Goal: Information Seeking & Learning: Check status

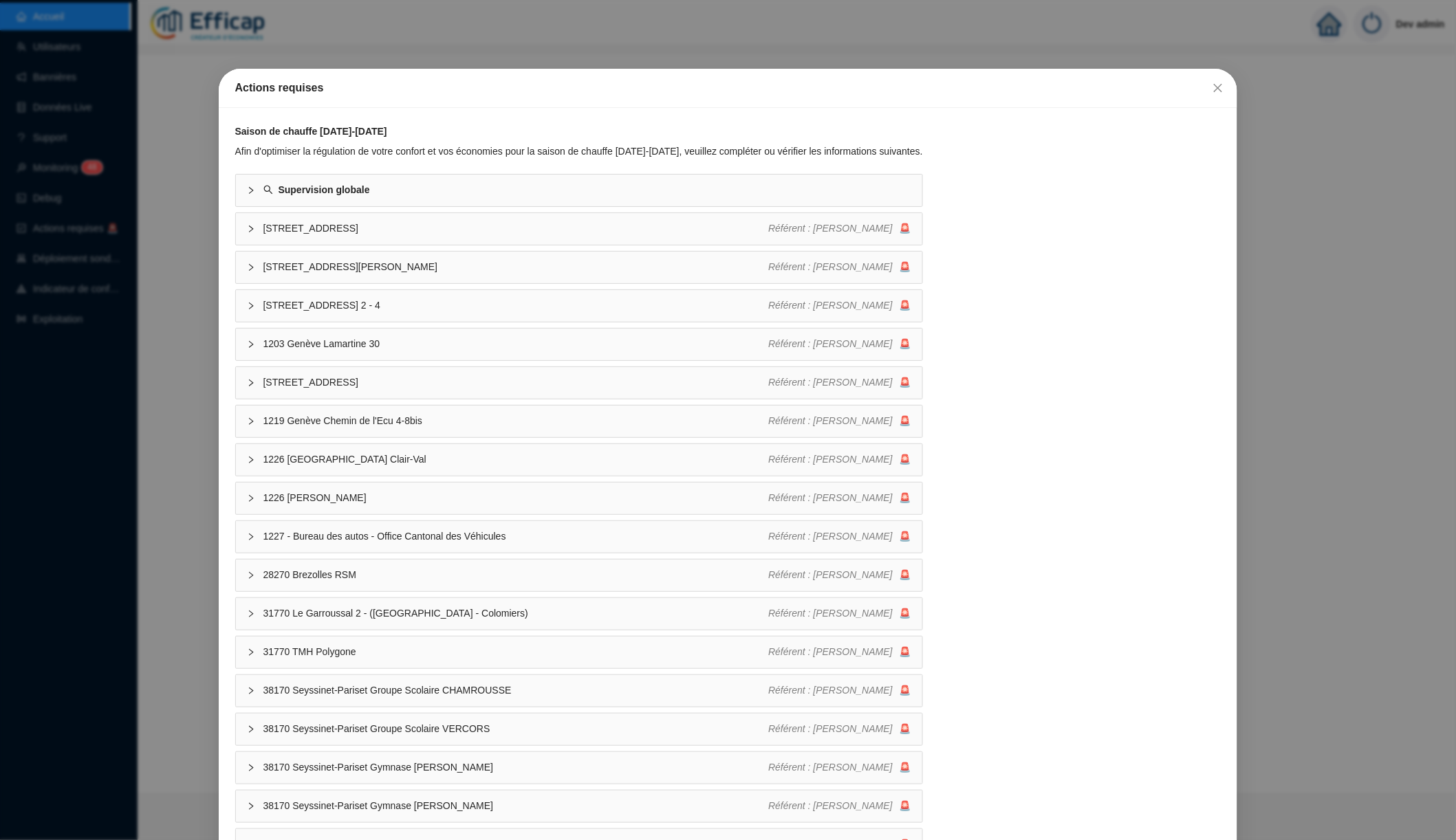
click at [383, 52] on div "Actions requises Saison de chauffe 2025-2026 Afin d'optimiser la régulation de …" at bounding box center [728, 420] width 1456 height 840
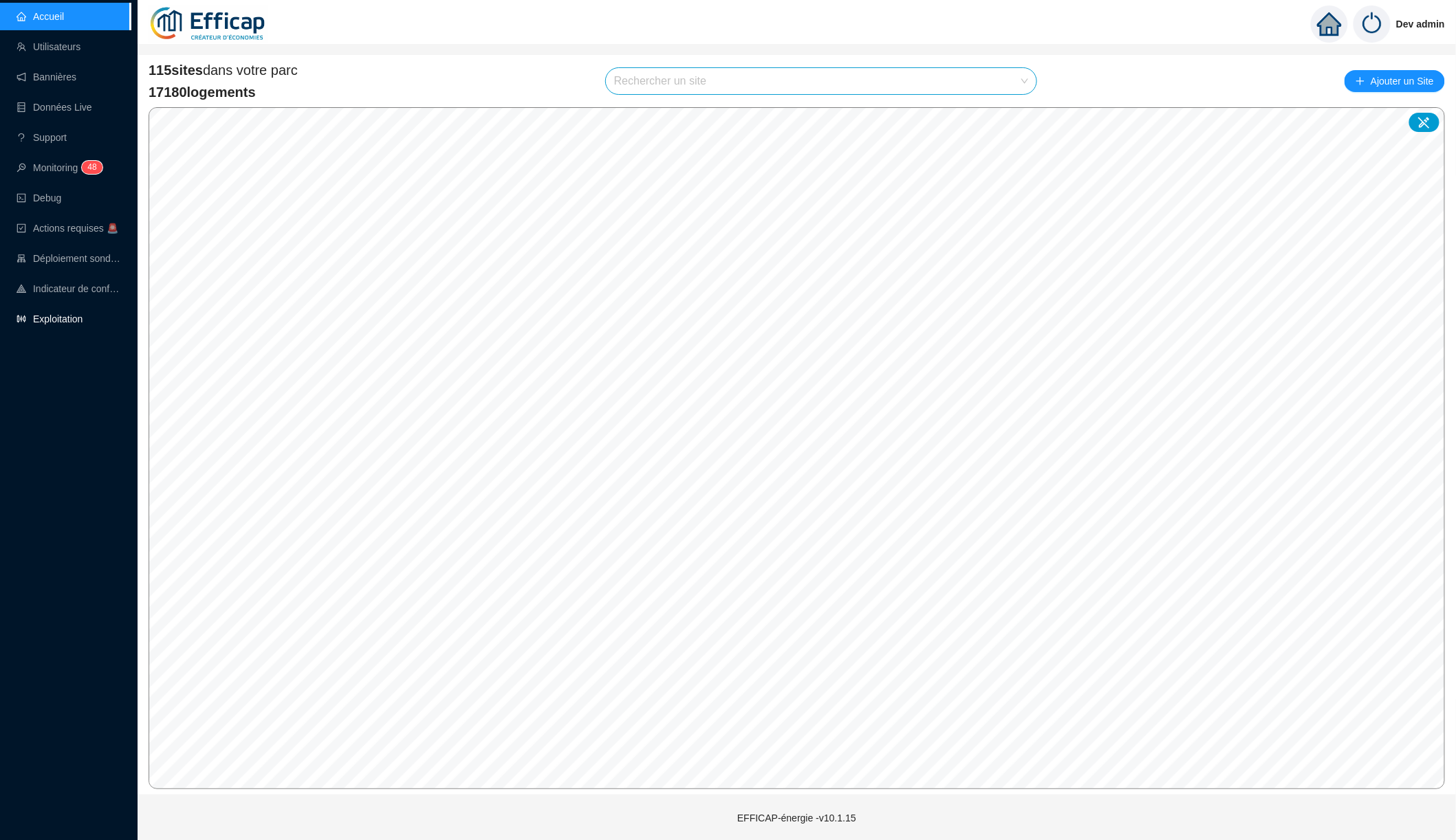
click at [63, 324] on link "Exploitation" at bounding box center [50, 319] width 66 height 11
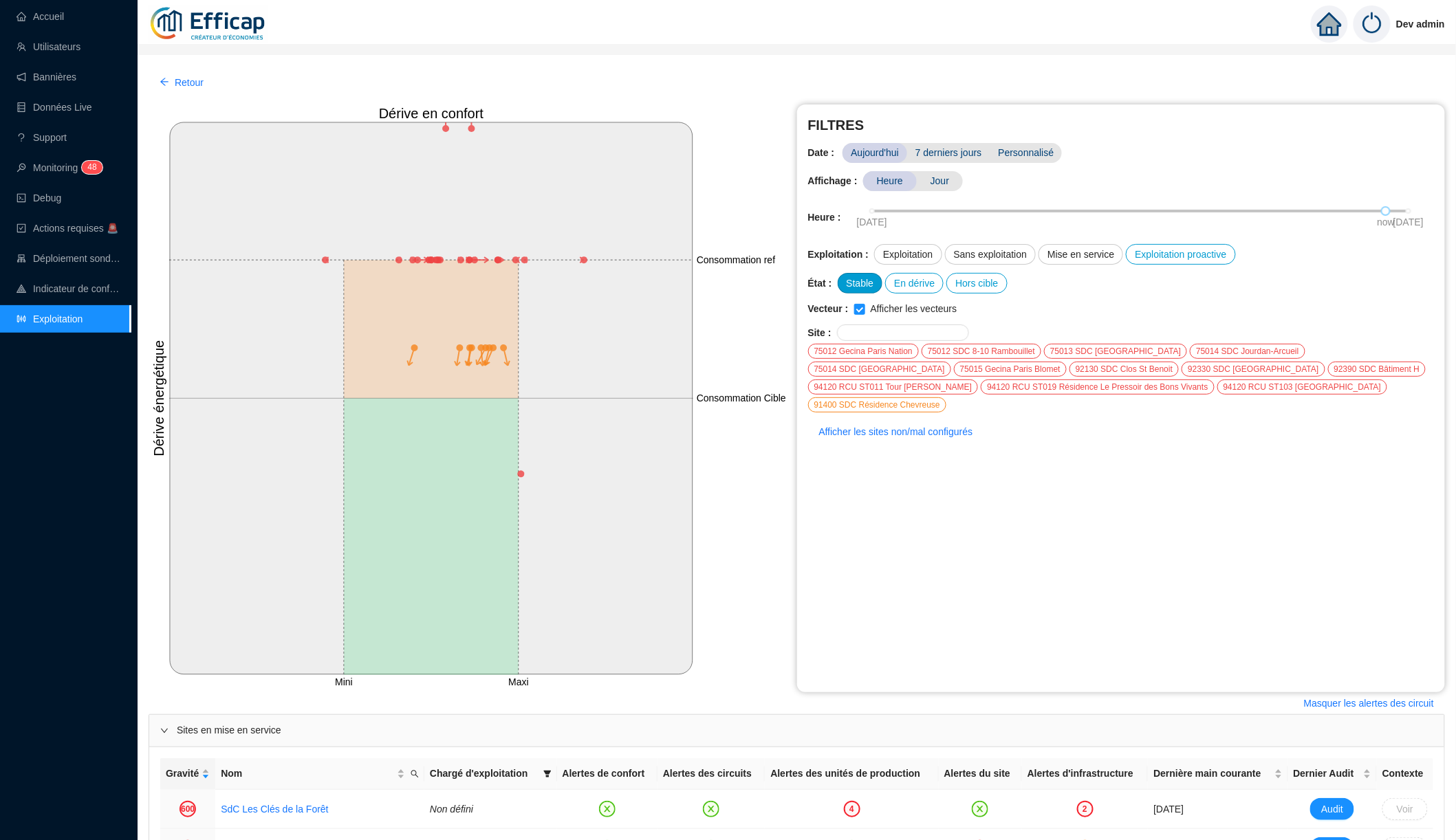
click at [863, 278] on div "Stable" at bounding box center [860, 283] width 46 height 21
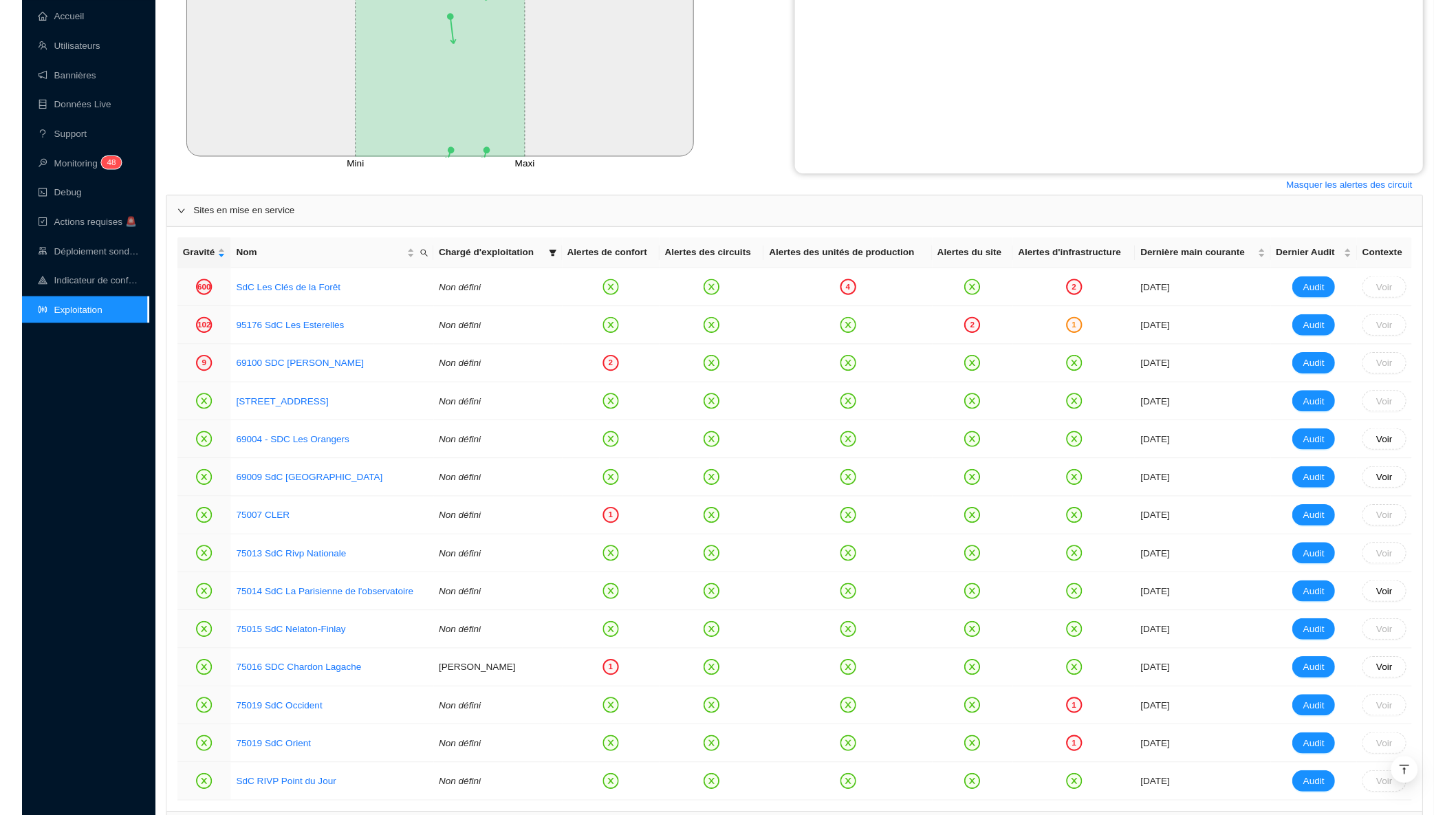
scroll to position [571, 0]
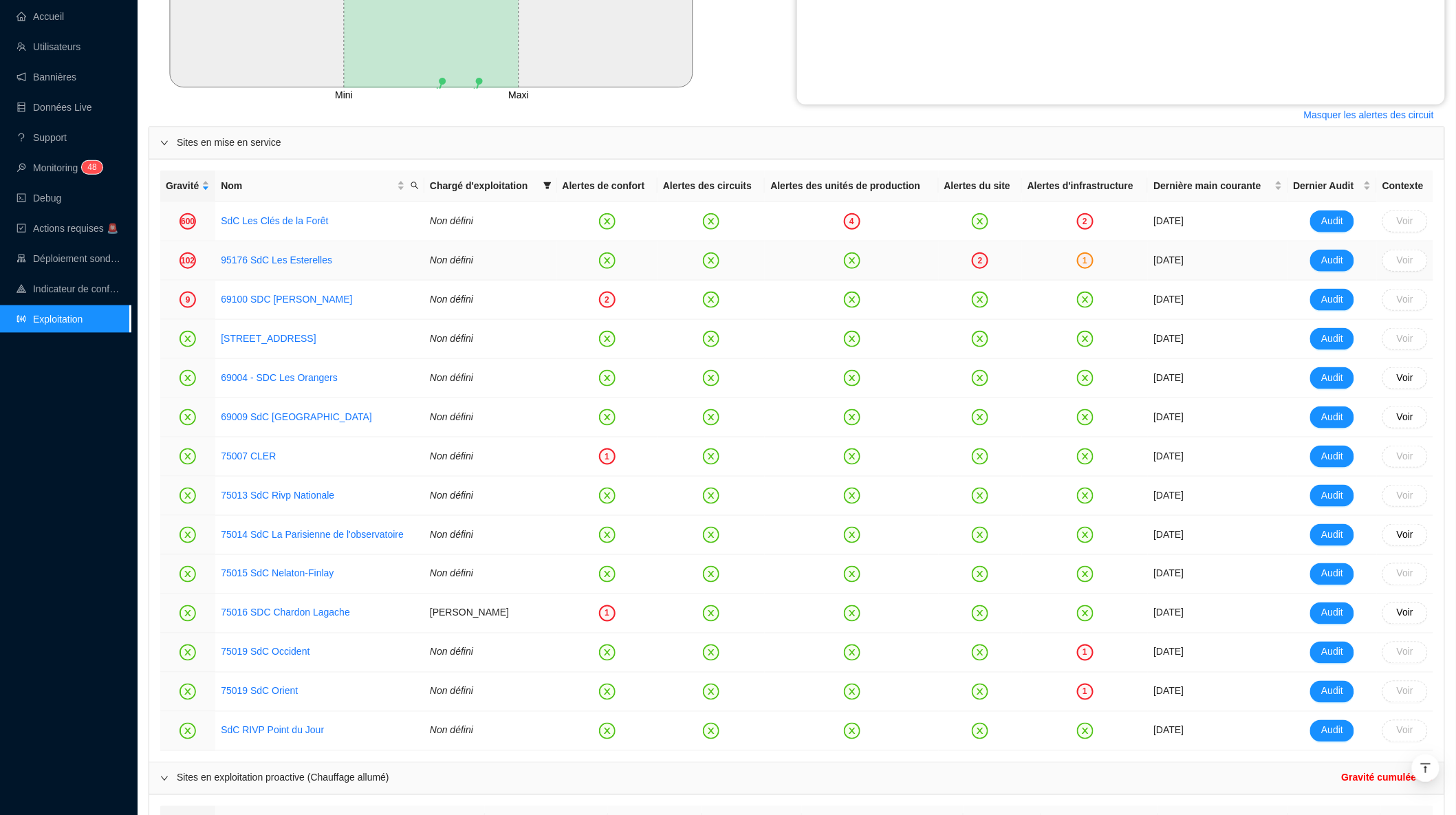
click at [987, 262] on div "2" at bounding box center [980, 261] width 17 height 17
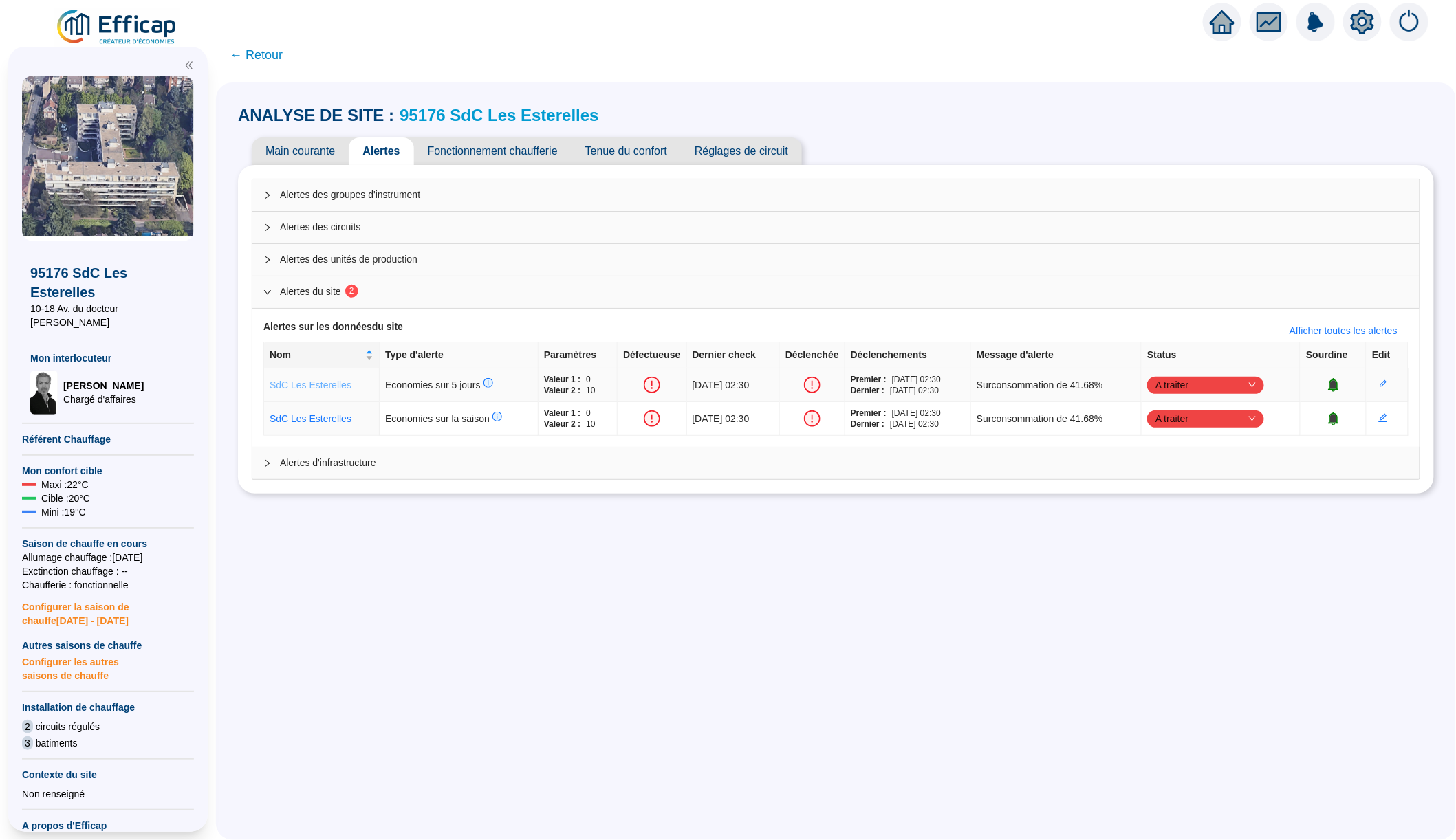
click at [302, 388] on link "SdC Les Esterelles" at bounding box center [310, 385] width 82 height 11
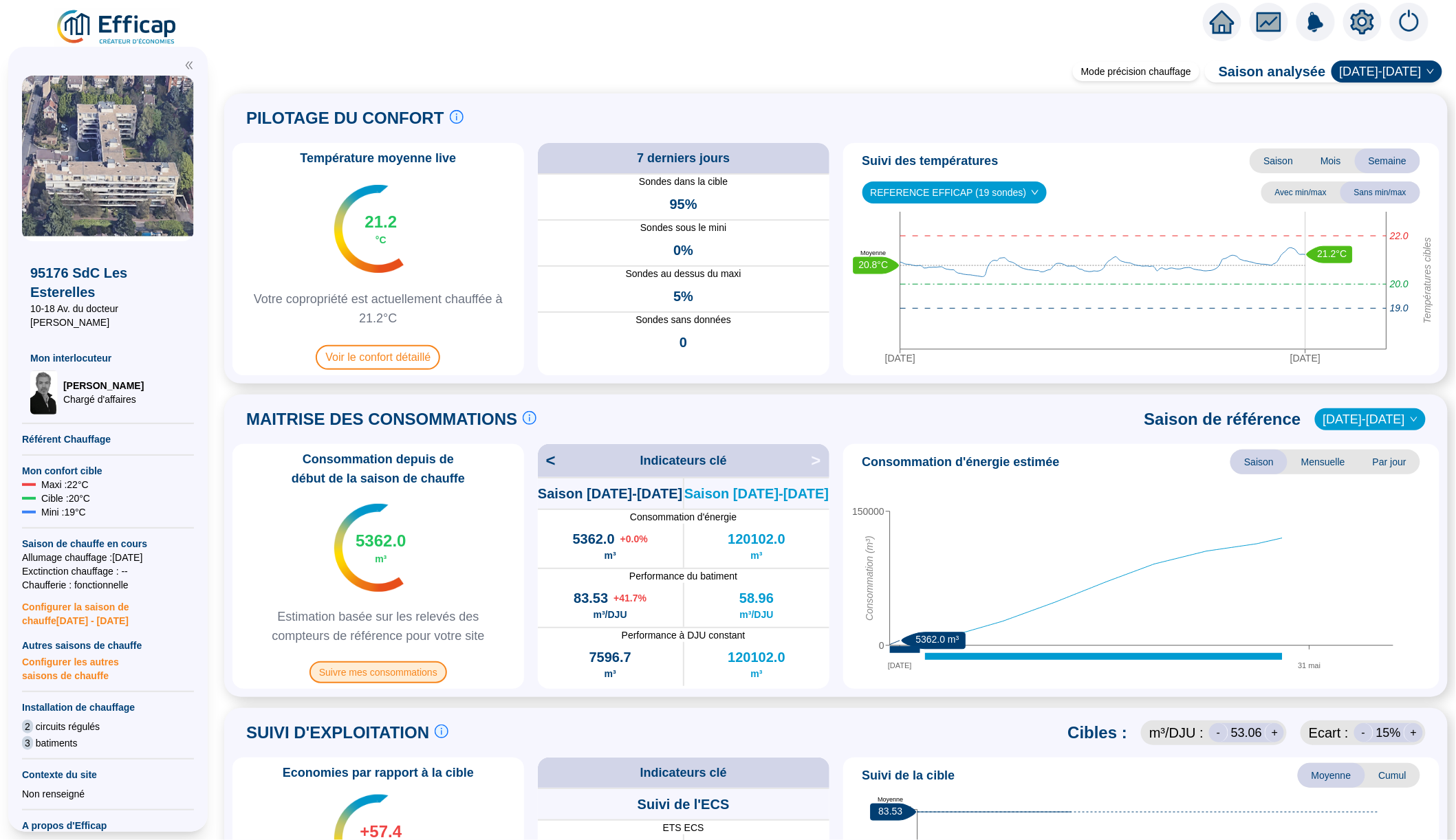
click at [384, 677] on span "Suivre mes consommations" at bounding box center [378, 672] width 137 height 22
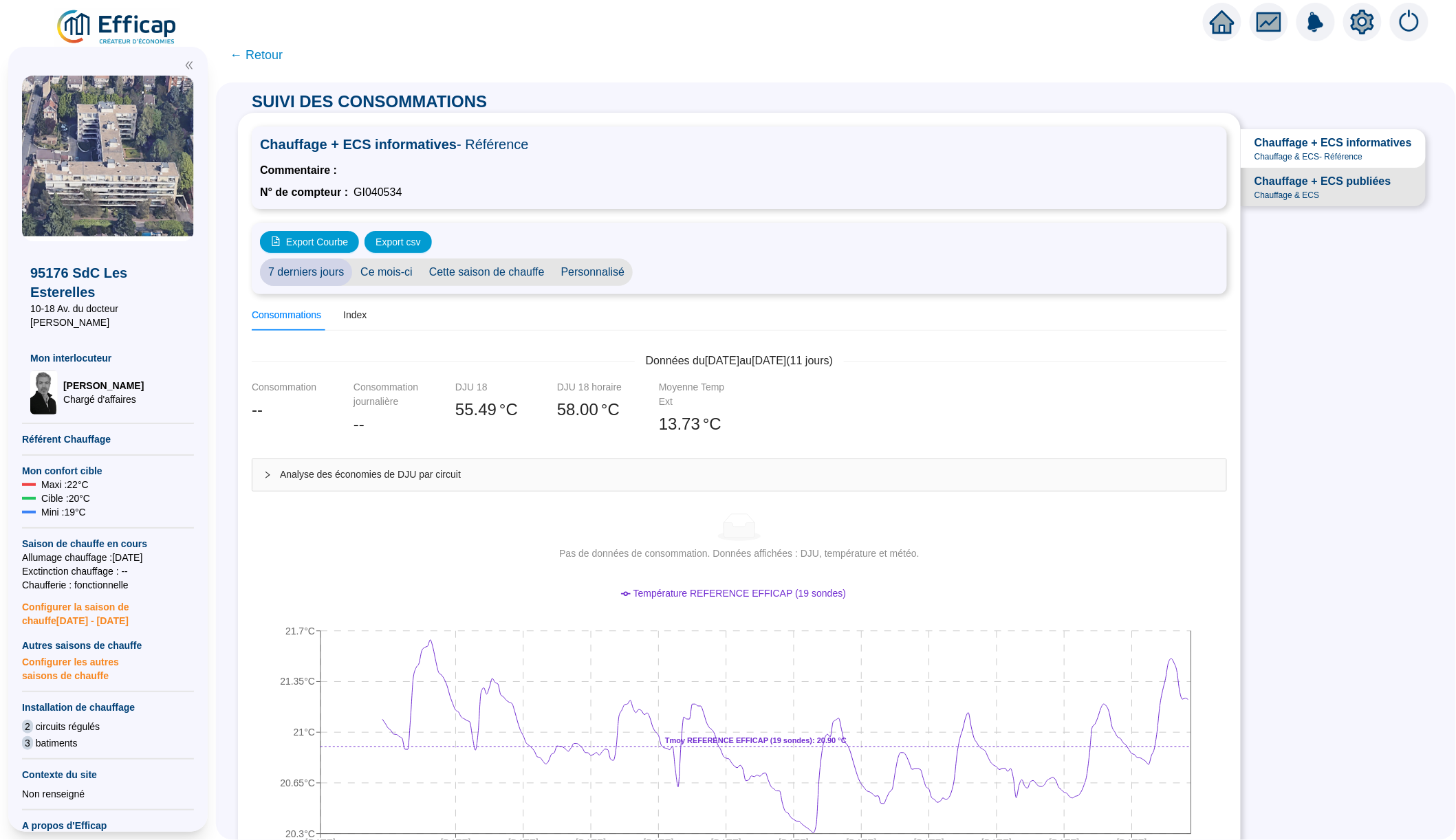
click at [402, 271] on span "Ce mois-ci" at bounding box center [386, 271] width 69 height 27
click at [493, 271] on span "Cette saison de chauffe" at bounding box center [487, 271] width 132 height 27
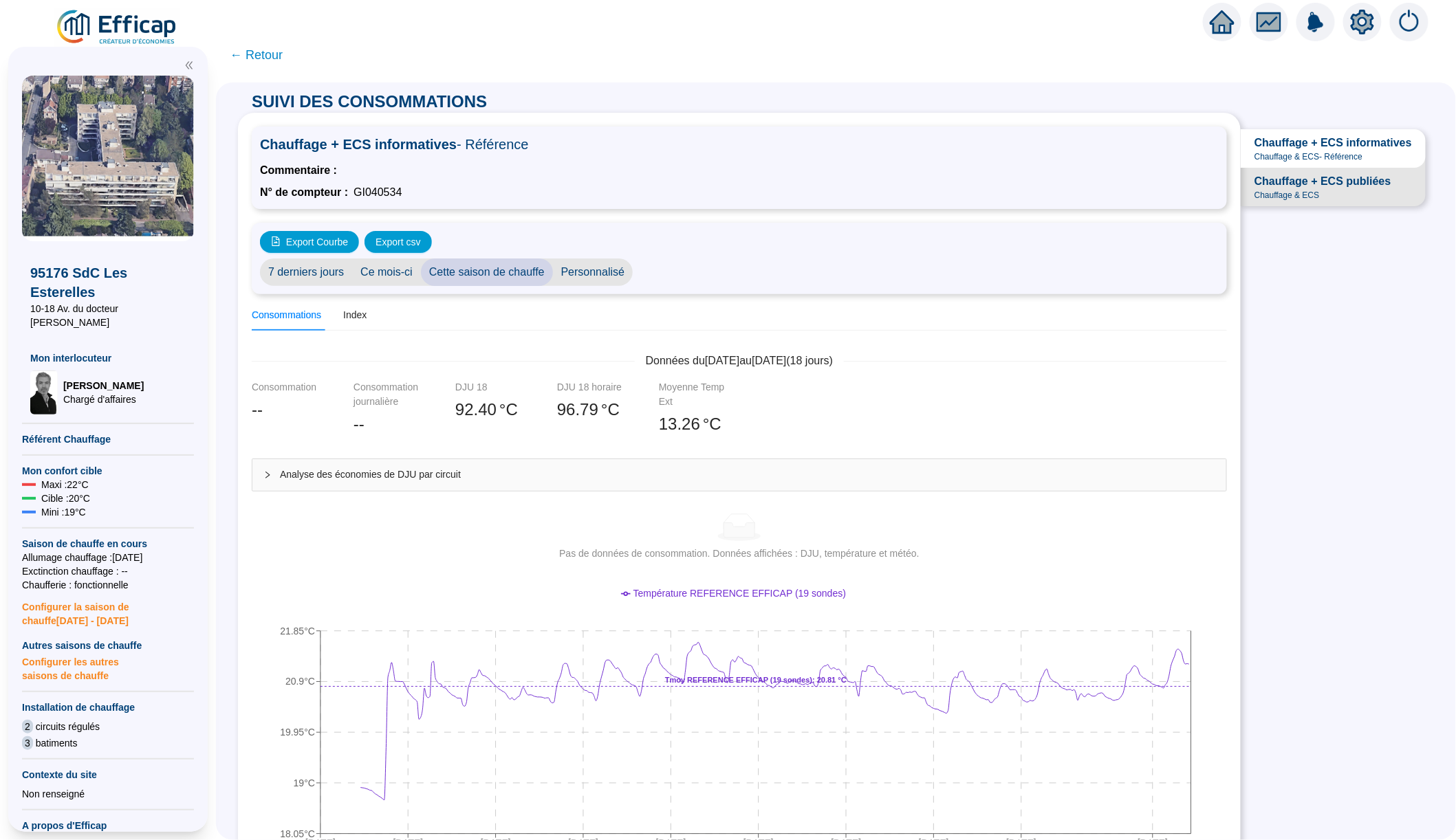
click at [246, 59] on span "← Retour" at bounding box center [256, 55] width 53 height 19
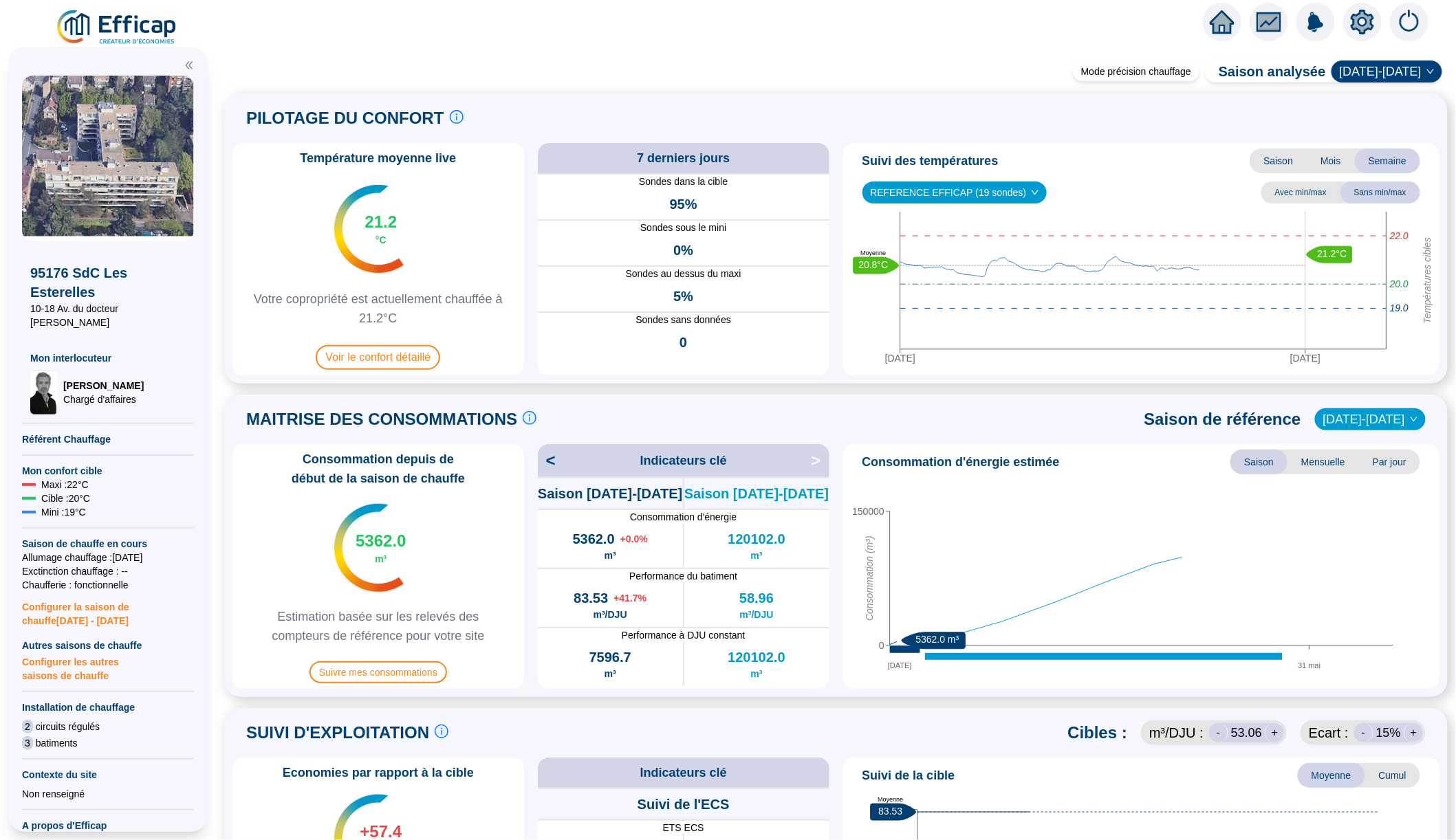
scroll to position [22, 0]
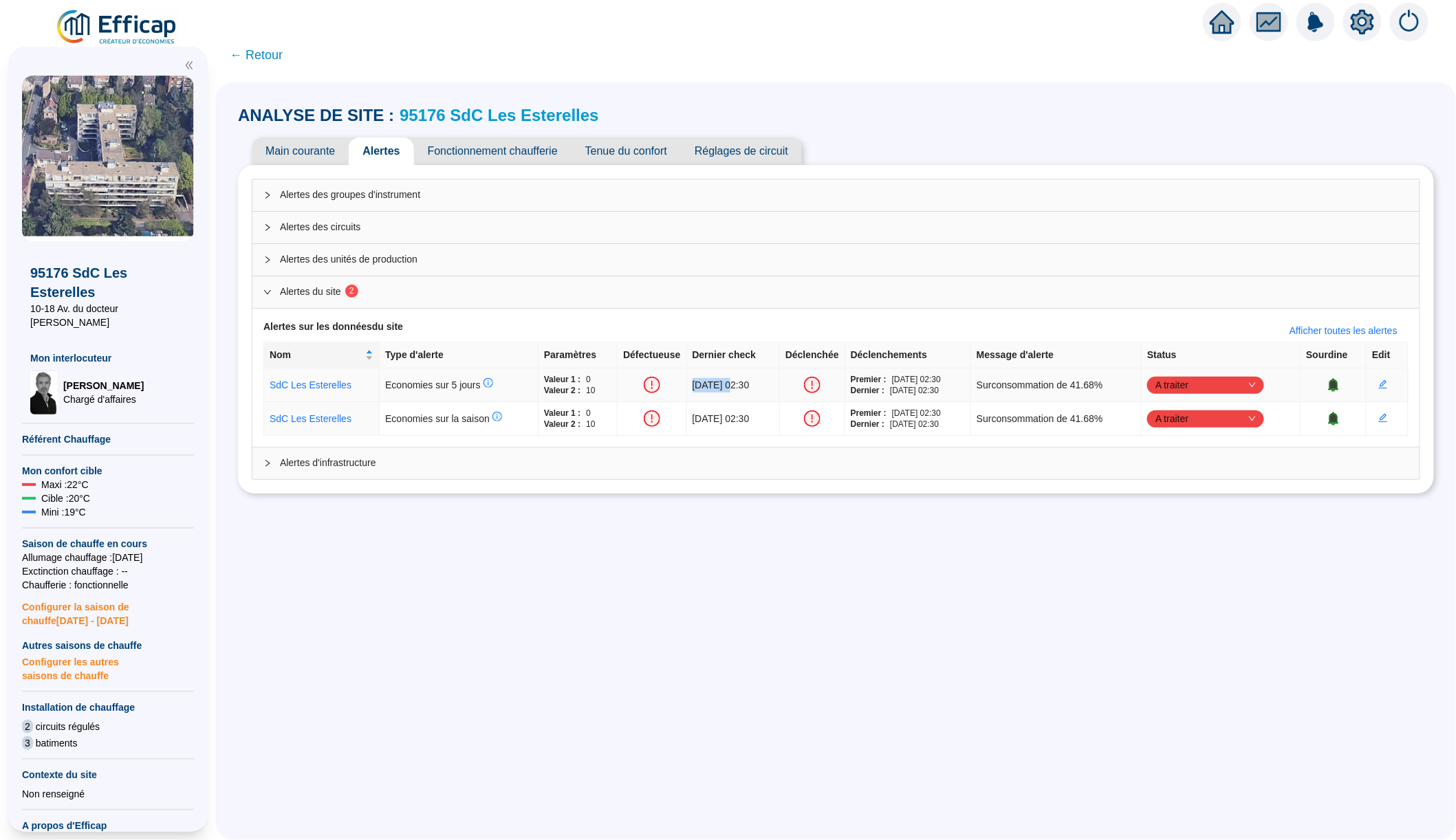
drag, startPoint x: 624, startPoint y: 382, endPoint x: 714, endPoint y: 390, distance: 90.4
click at [714, 390] on tr "SdC Les Esterelles Economies sur 5 jours Valeur 1 : 0 Valeur 2 : 10 09/10/2025 …" at bounding box center [836, 385] width 1144 height 34
click at [714, 390] on span "09/10/2025 - 02:30" at bounding box center [721, 385] width 57 height 11
click at [483, 120] on link "95176 SdC Les Esterelles" at bounding box center [499, 115] width 199 height 18
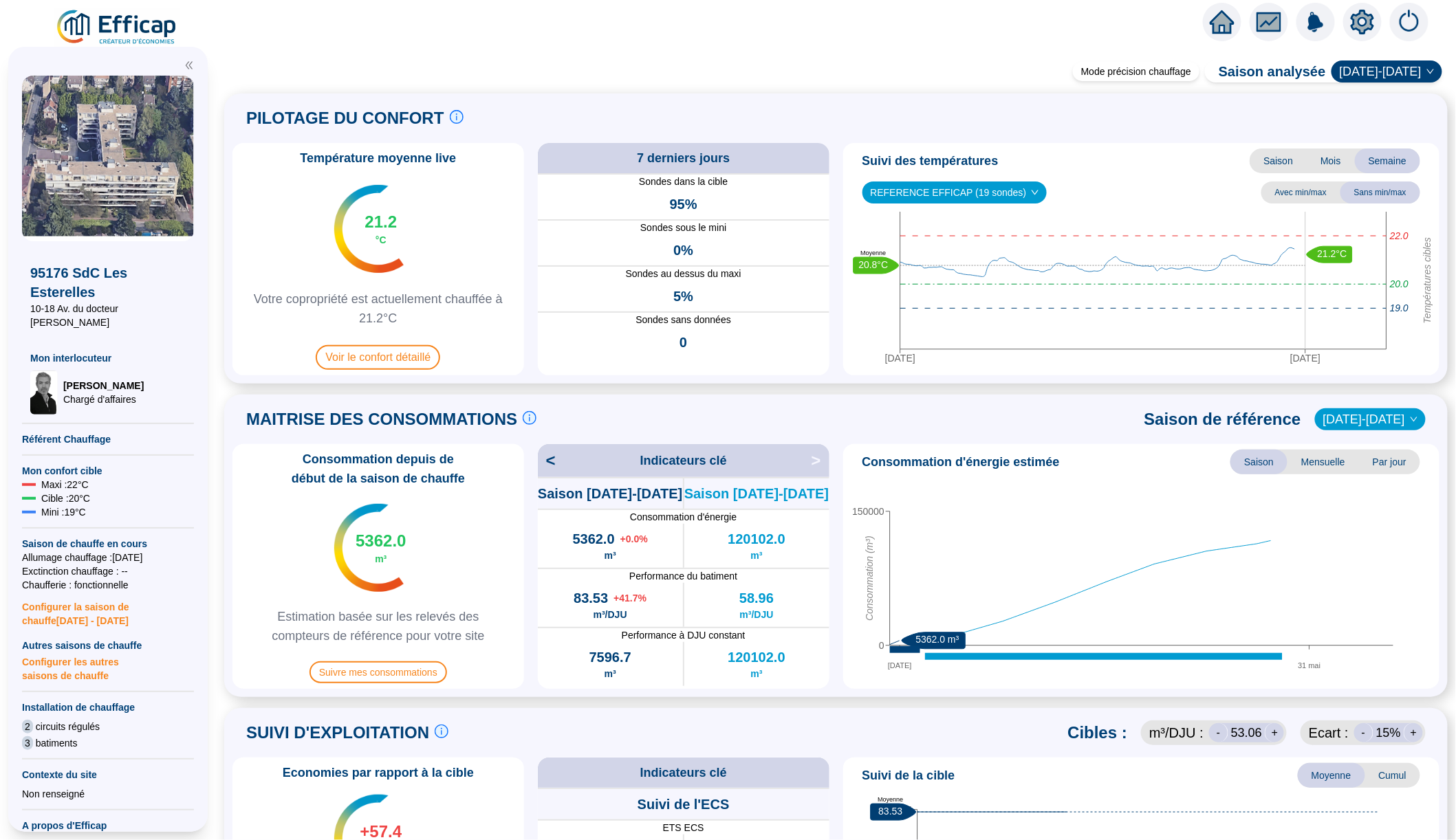
scroll to position [99, 0]
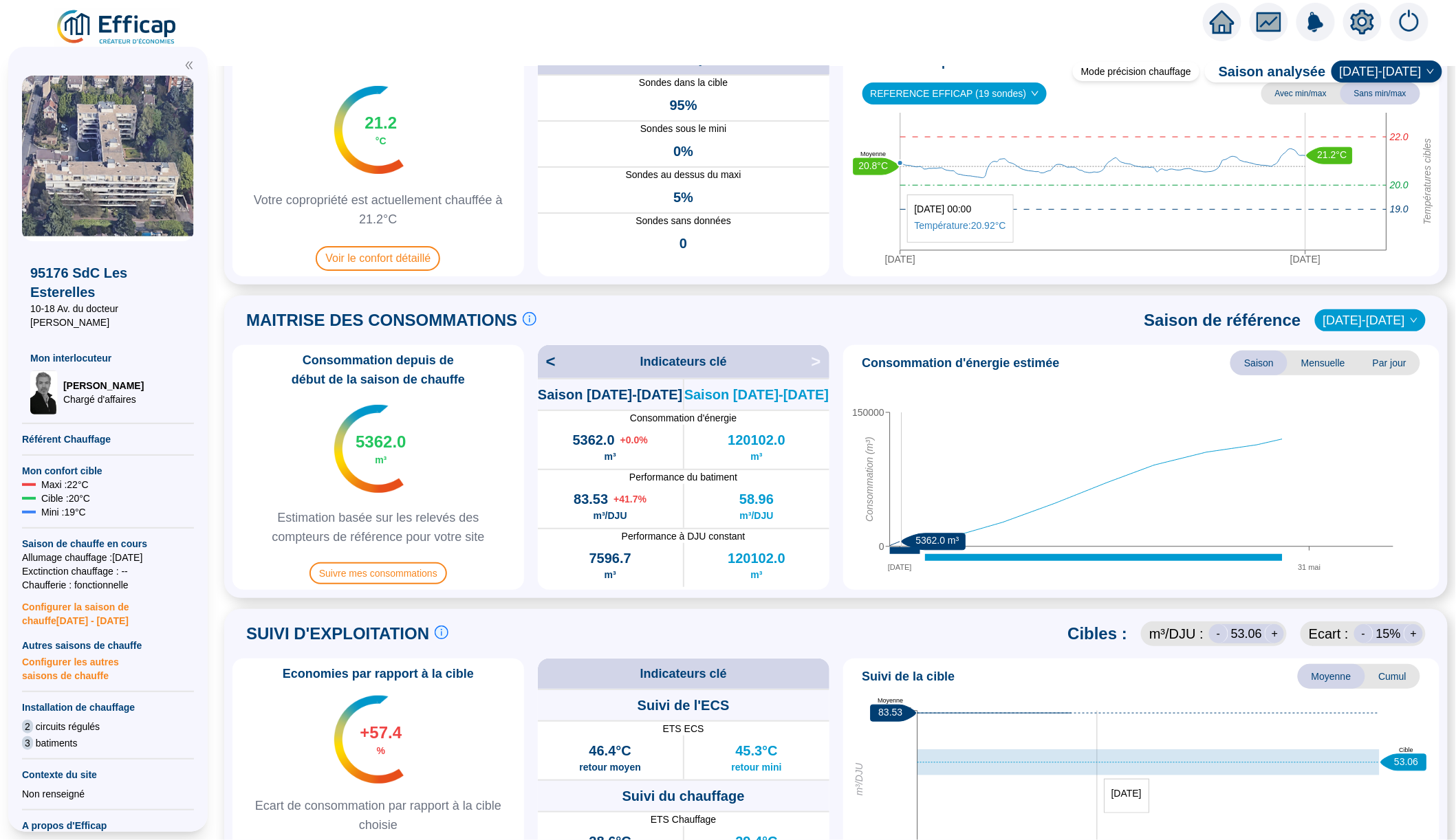
click at [902, 453] on icon "30 sept. 31 mai 0 150000 Consommation (m³) 5362.0 m³" at bounding box center [1141, 481] width 586 height 206
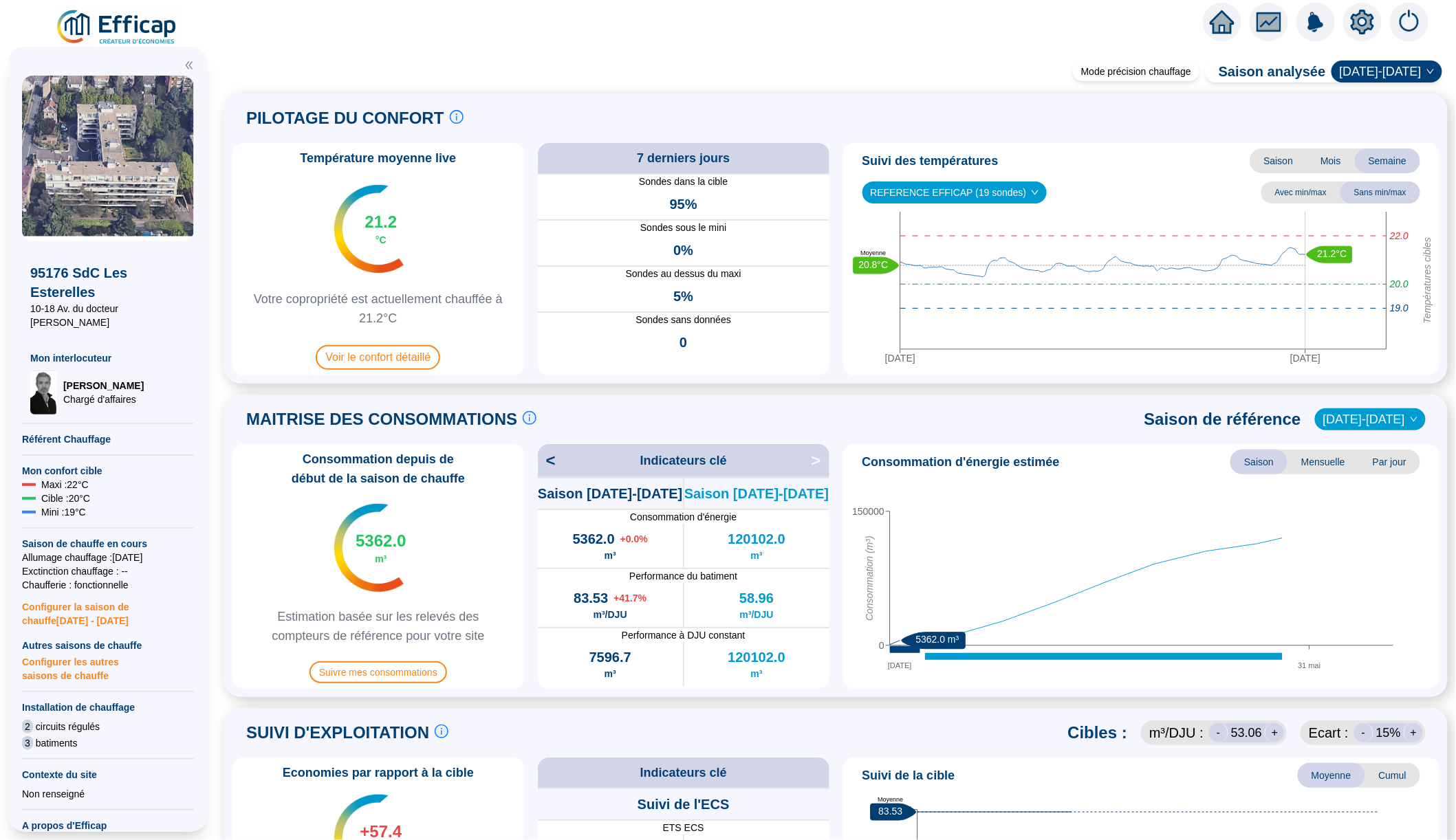
scroll to position [0, 0]
click at [123, 33] on img at bounding box center [117, 27] width 124 height 39
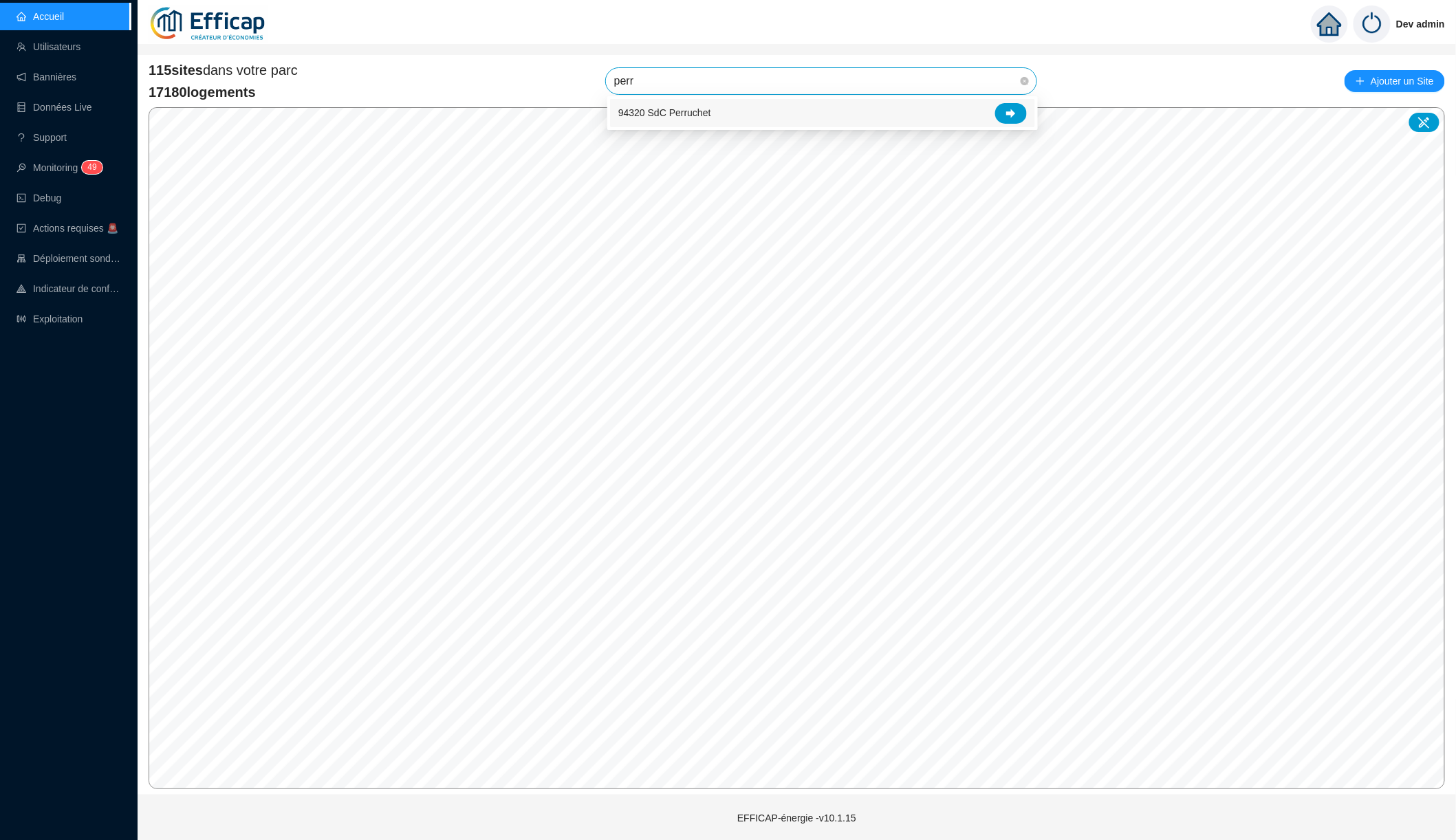
type input "perru"
click at [1011, 112] on icon at bounding box center [1011, 113] width 10 height 9
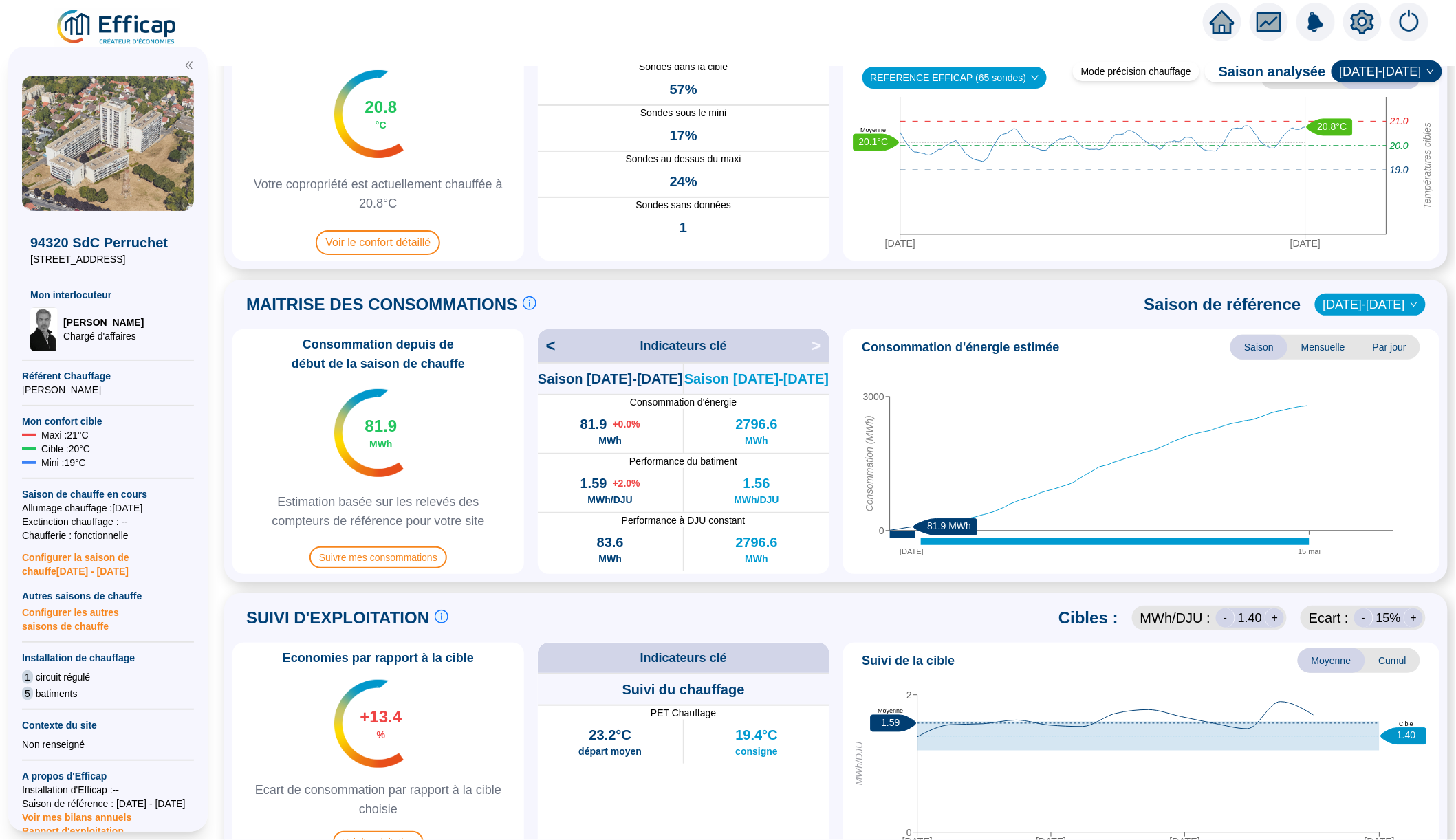
scroll to position [113, 0]
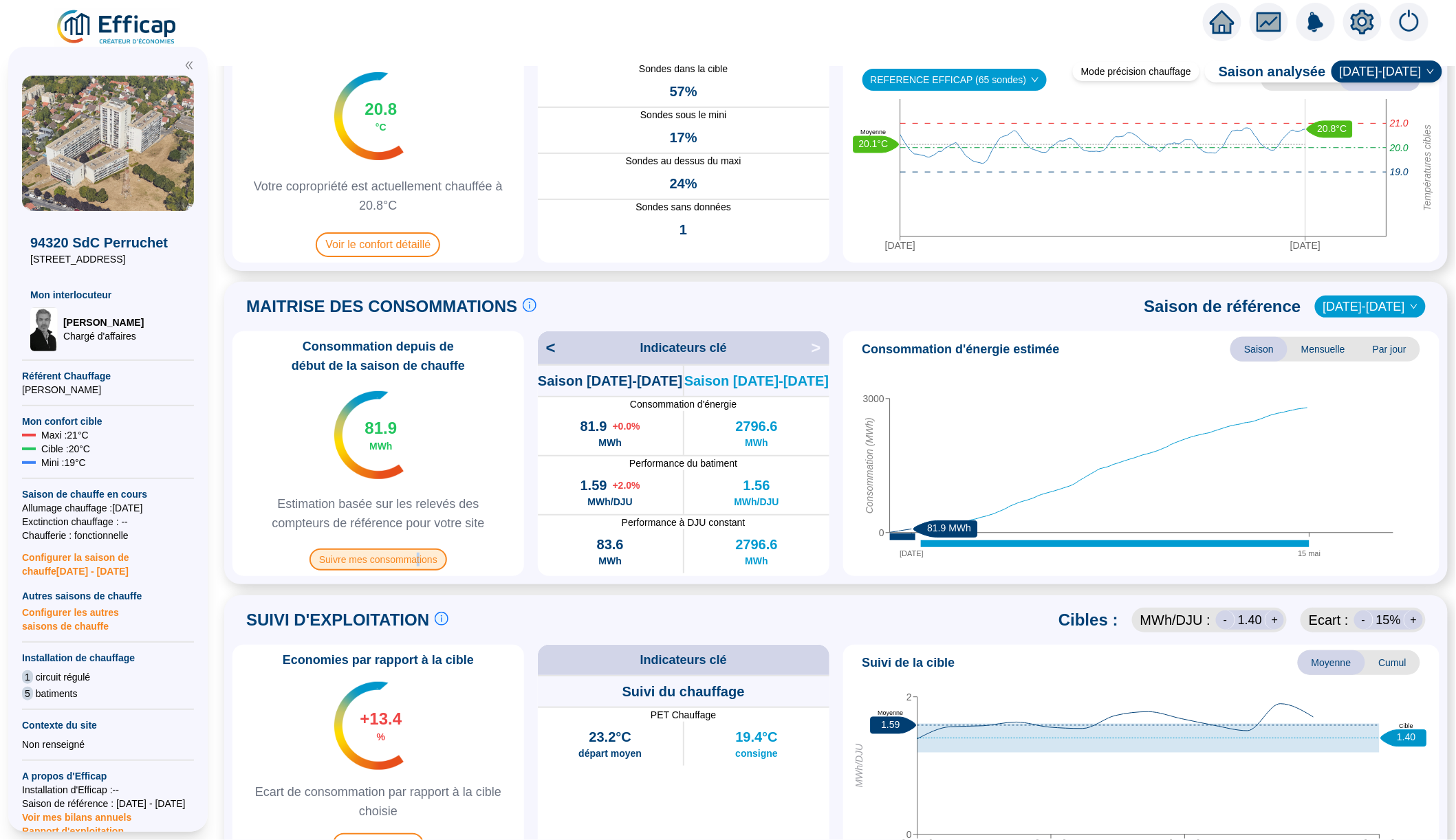
click at [420, 562] on span "Suivre mes consommations" at bounding box center [378, 559] width 137 height 22
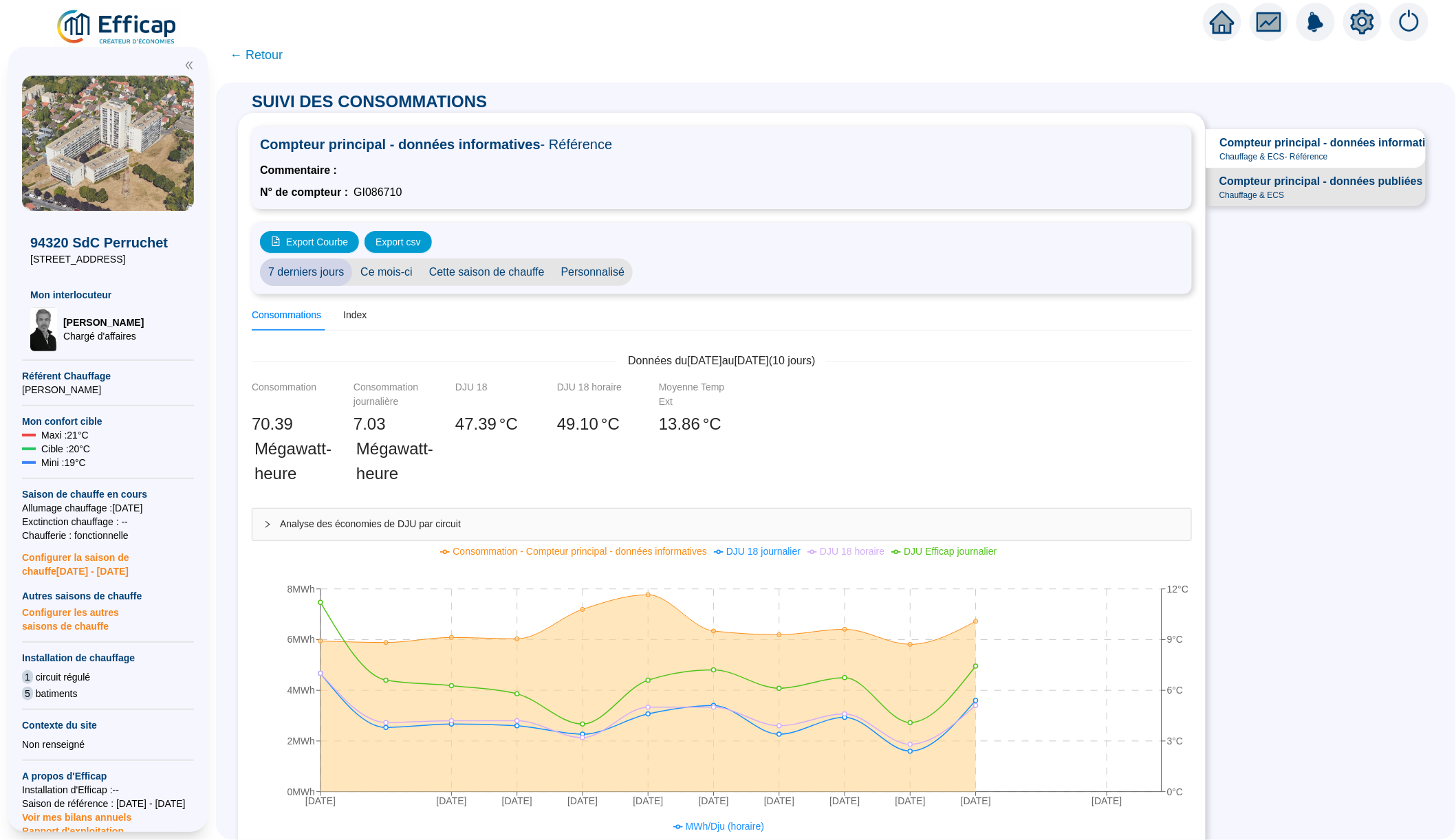
click at [260, 57] on span "← Retour" at bounding box center [256, 55] width 53 height 19
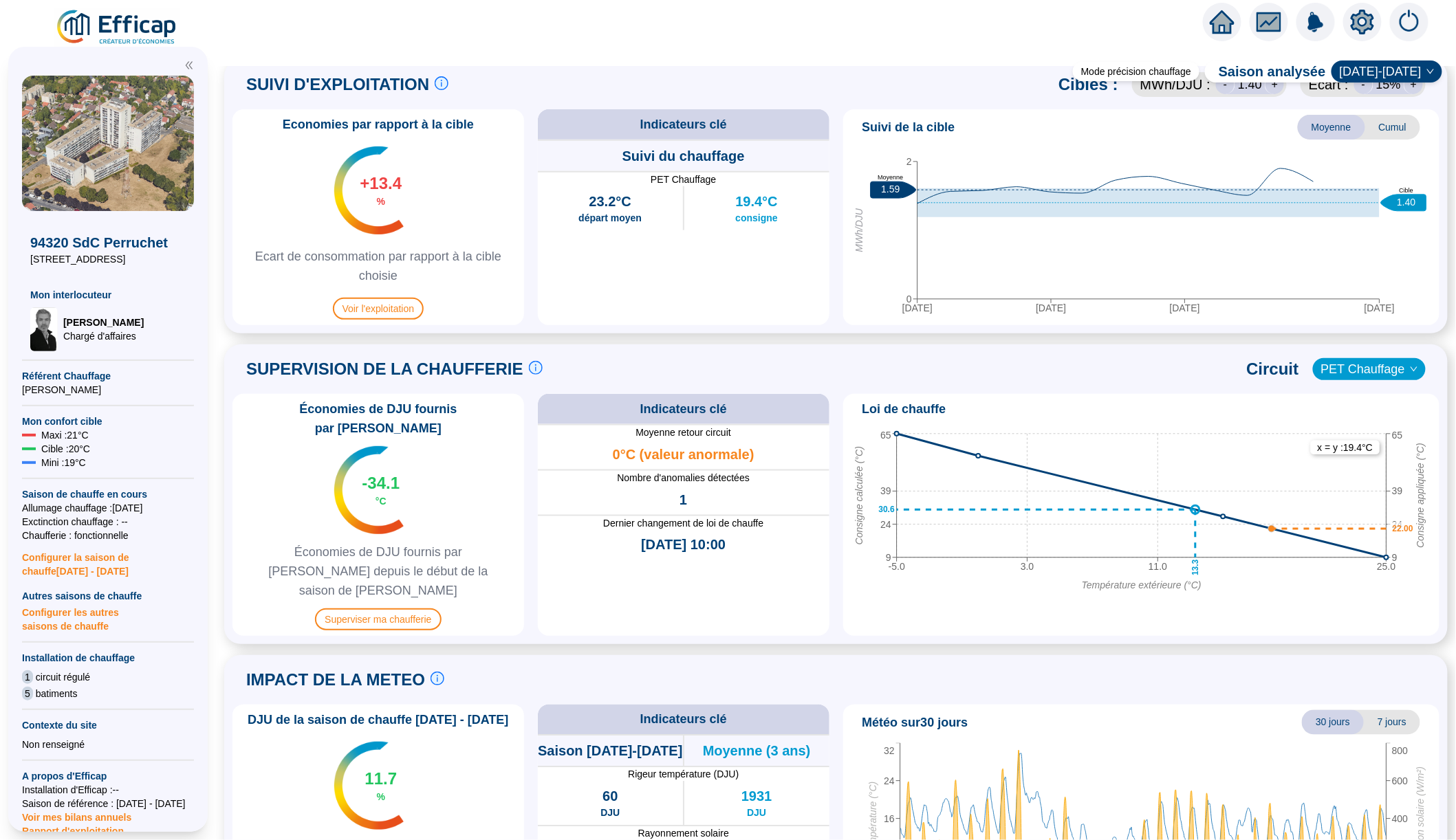
scroll to position [620, 0]
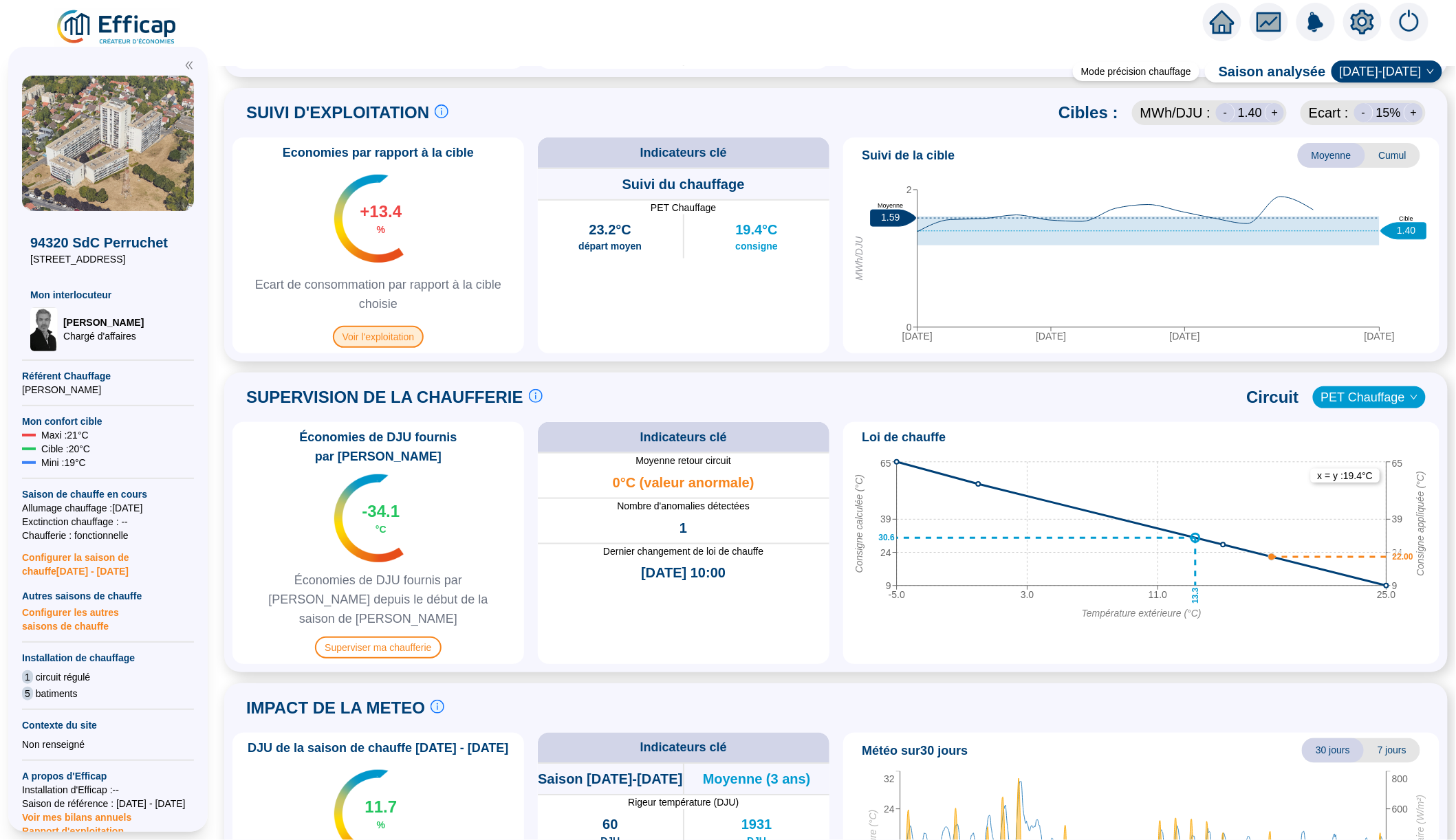
click at [398, 336] on span "Voir l'exploitation" at bounding box center [378, 337] width 91 height 22
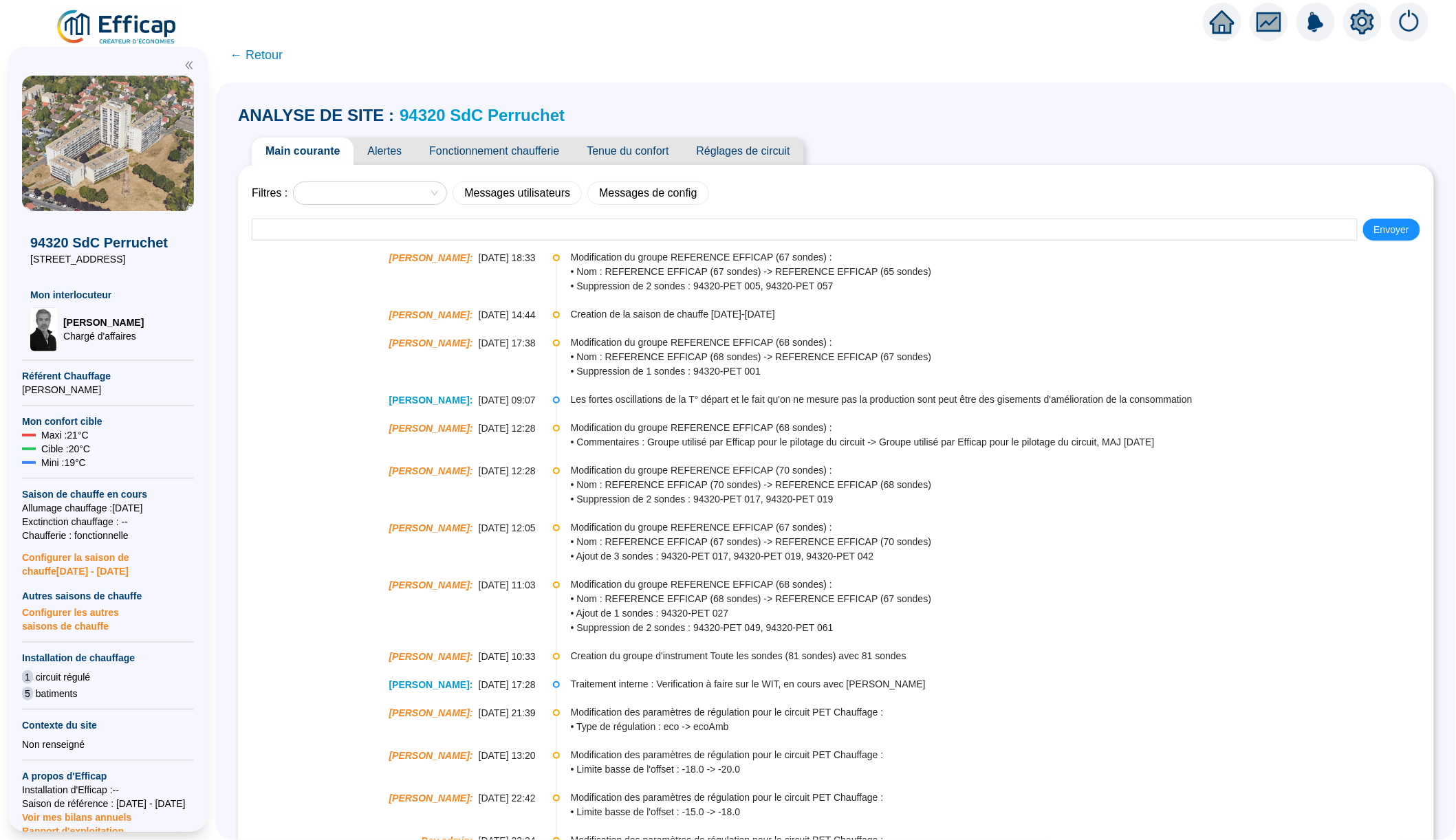
click at [371, 151] on span "Alertes" at bounding box center [384, 151] width 62 height 27
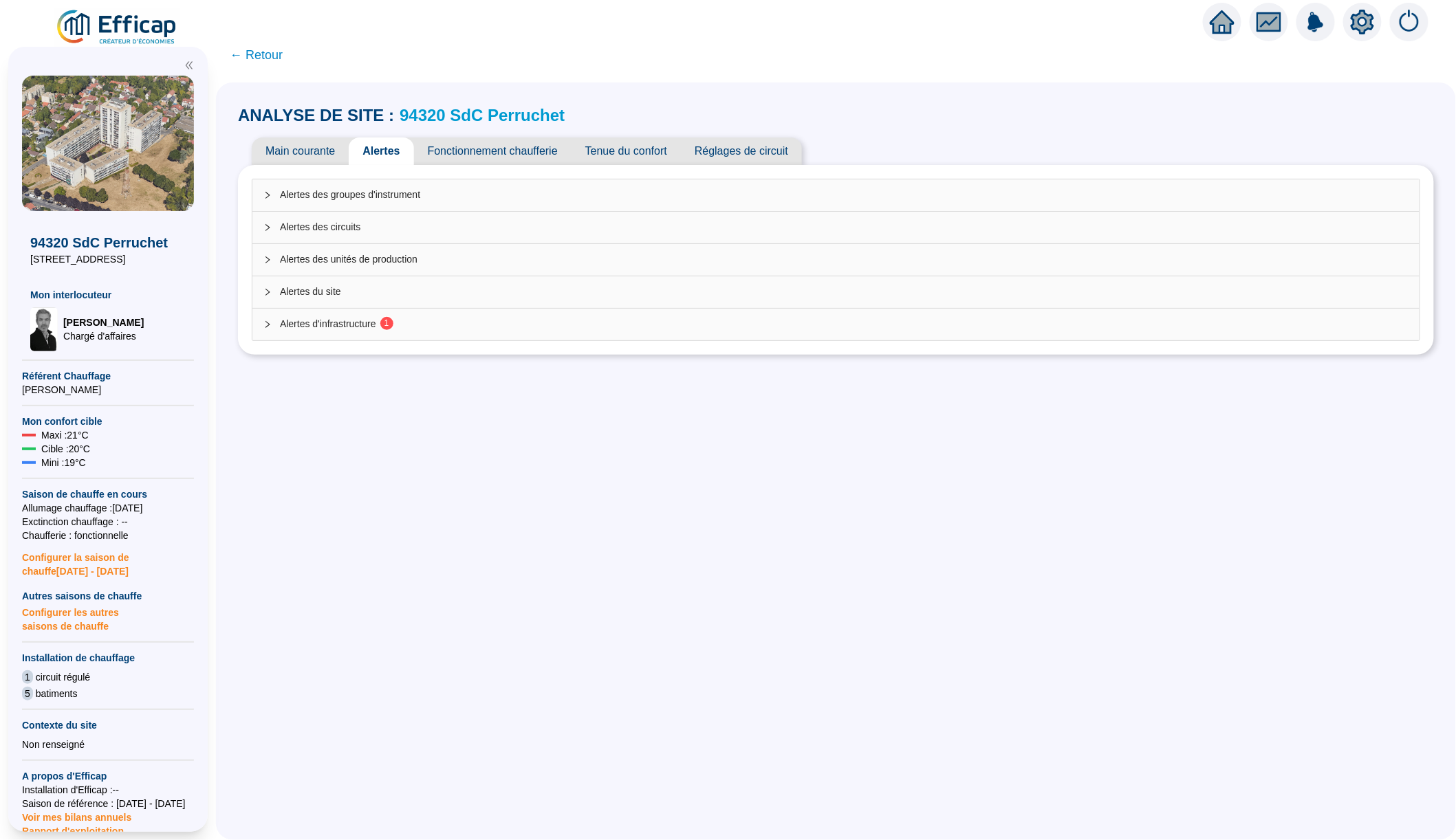
click at [339, 323] on span "Alertes d'infrastructure 1" at bounding box center [843, 324] width 1128 height 14
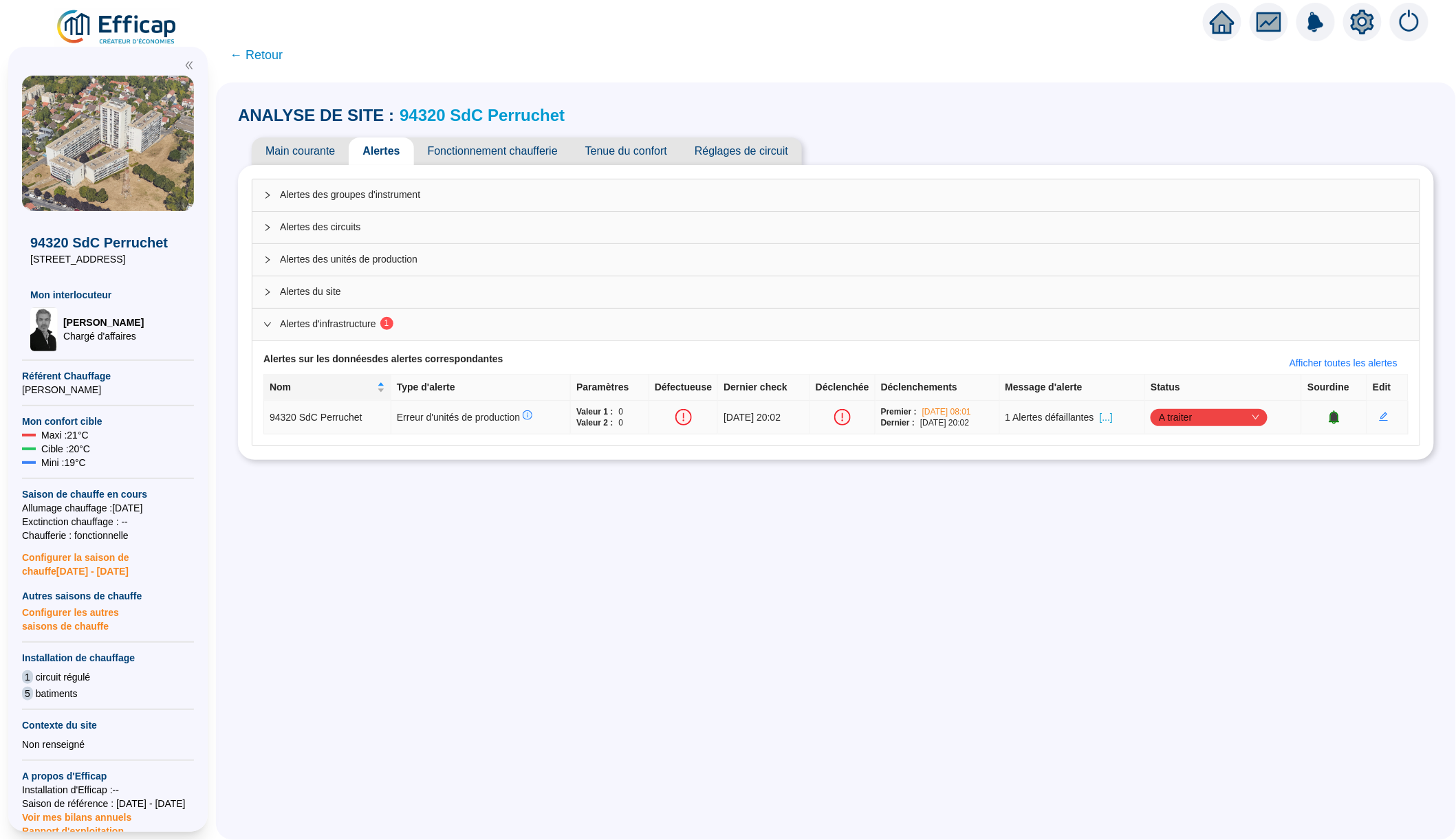
click at [1112, 420] on span "[...]" at bounding box center [1106, 417] width 13 height 14
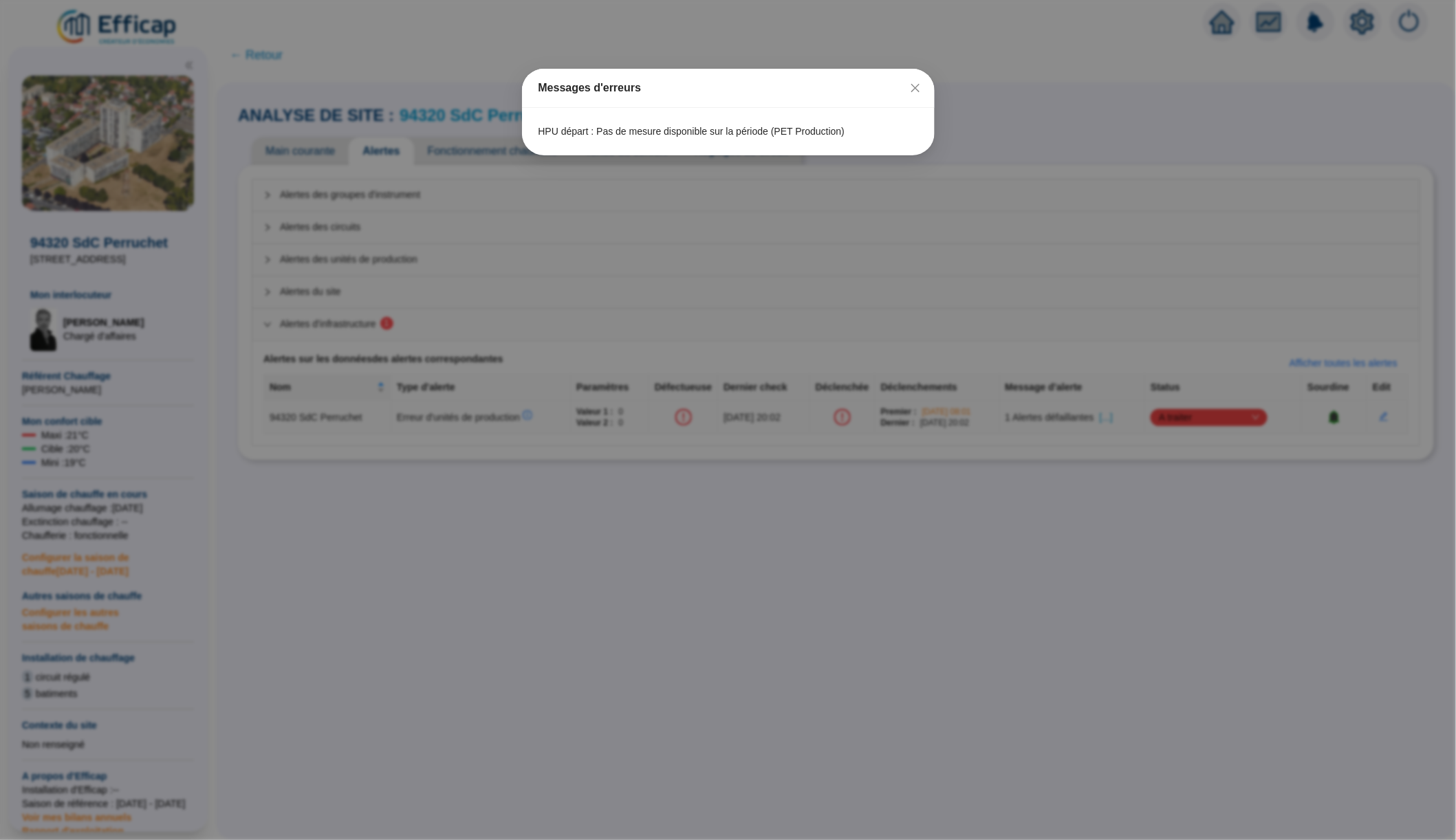
click at [527, 229] on div "Messages d'erreurs HPU départ : Pas de mesure disponible sur la période (PET Pr…" at bounding box center [728, 420] width 1456 height 840
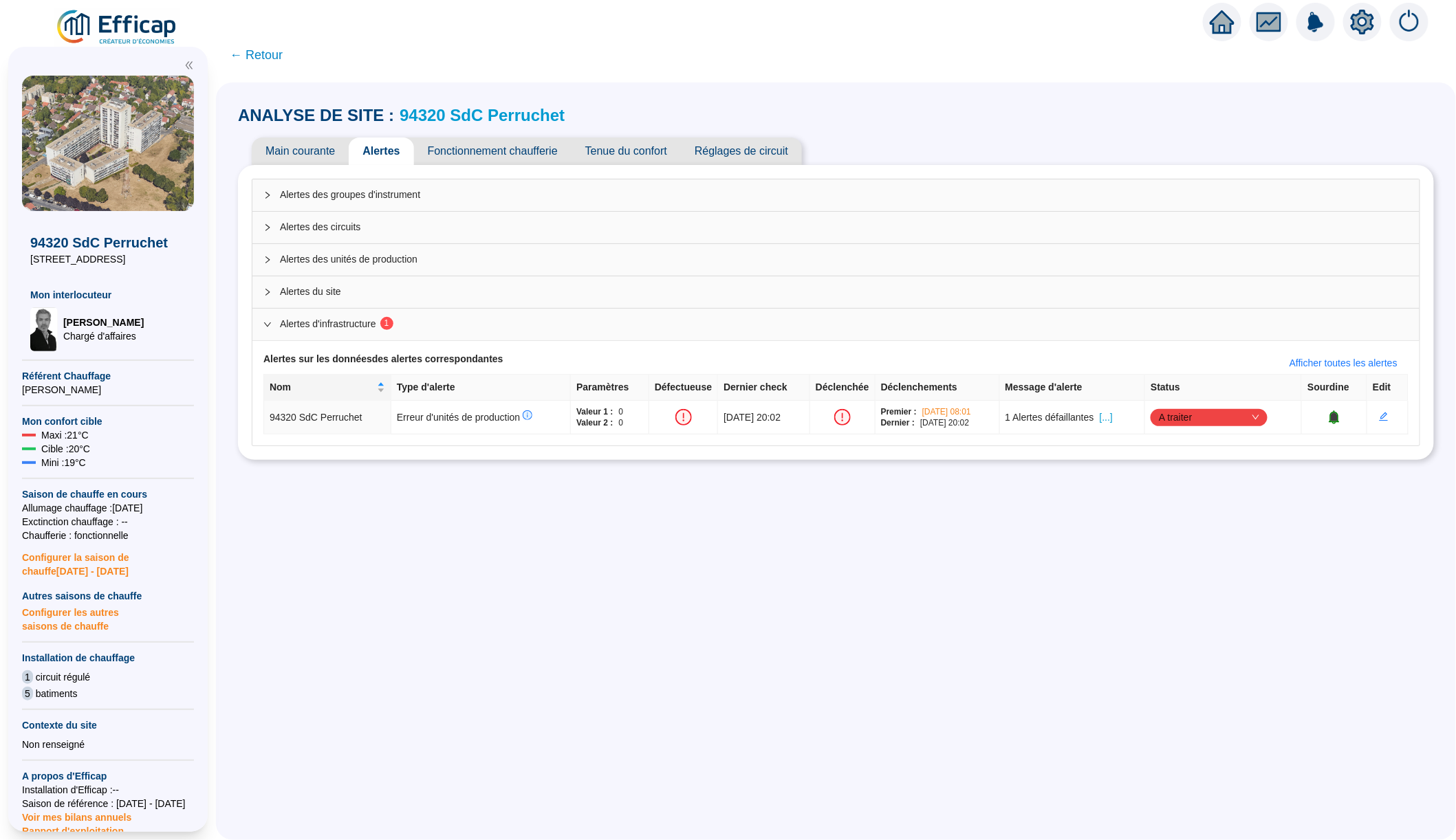
click at [344, 290] on span "Alertes du site" at bounding box center [843, 291] width 1128 height 14
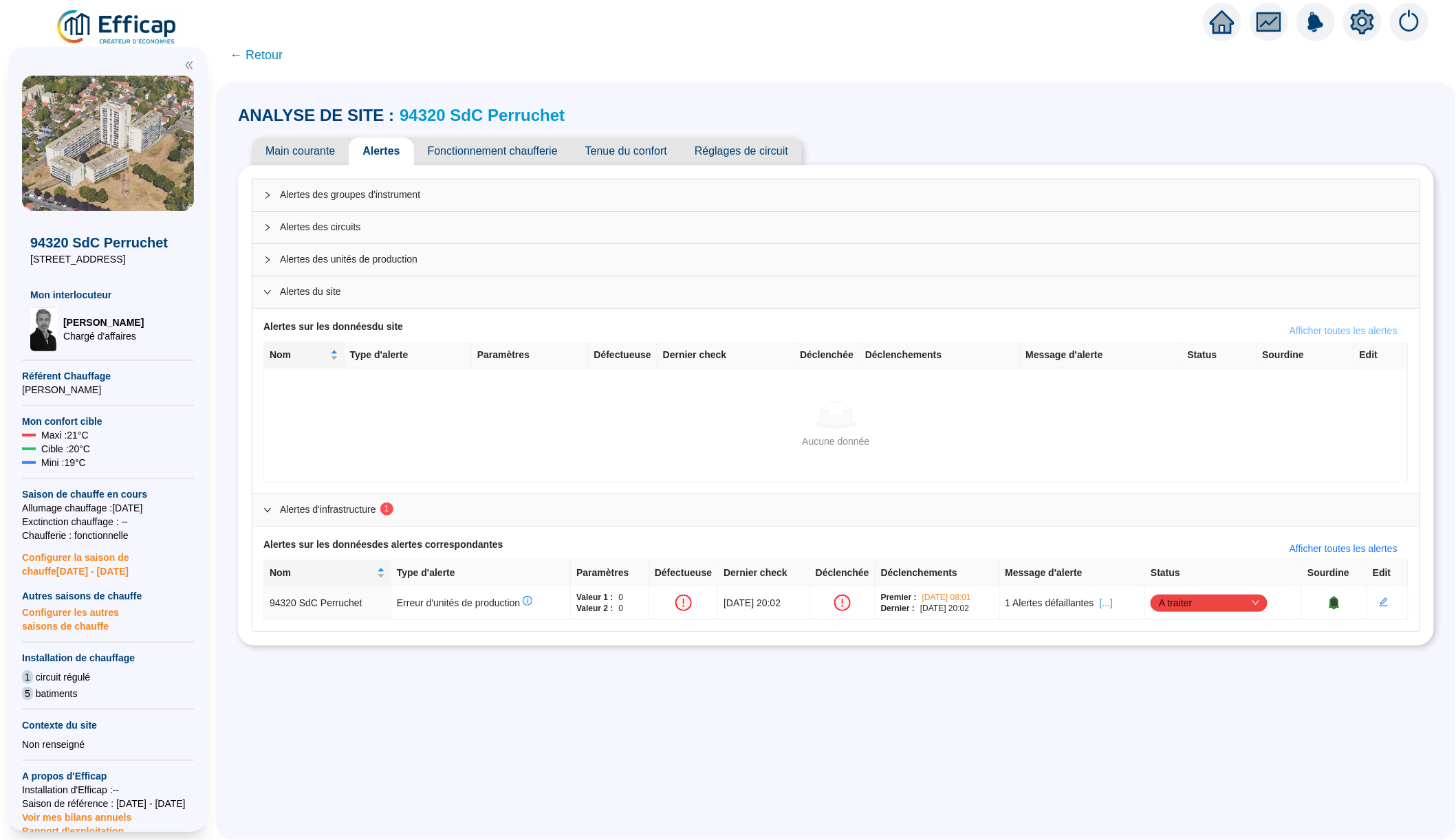
click at [1309, 327] on span "Afficher toutes les alertes" at bounding box center [1343, 330] width 108 height 14
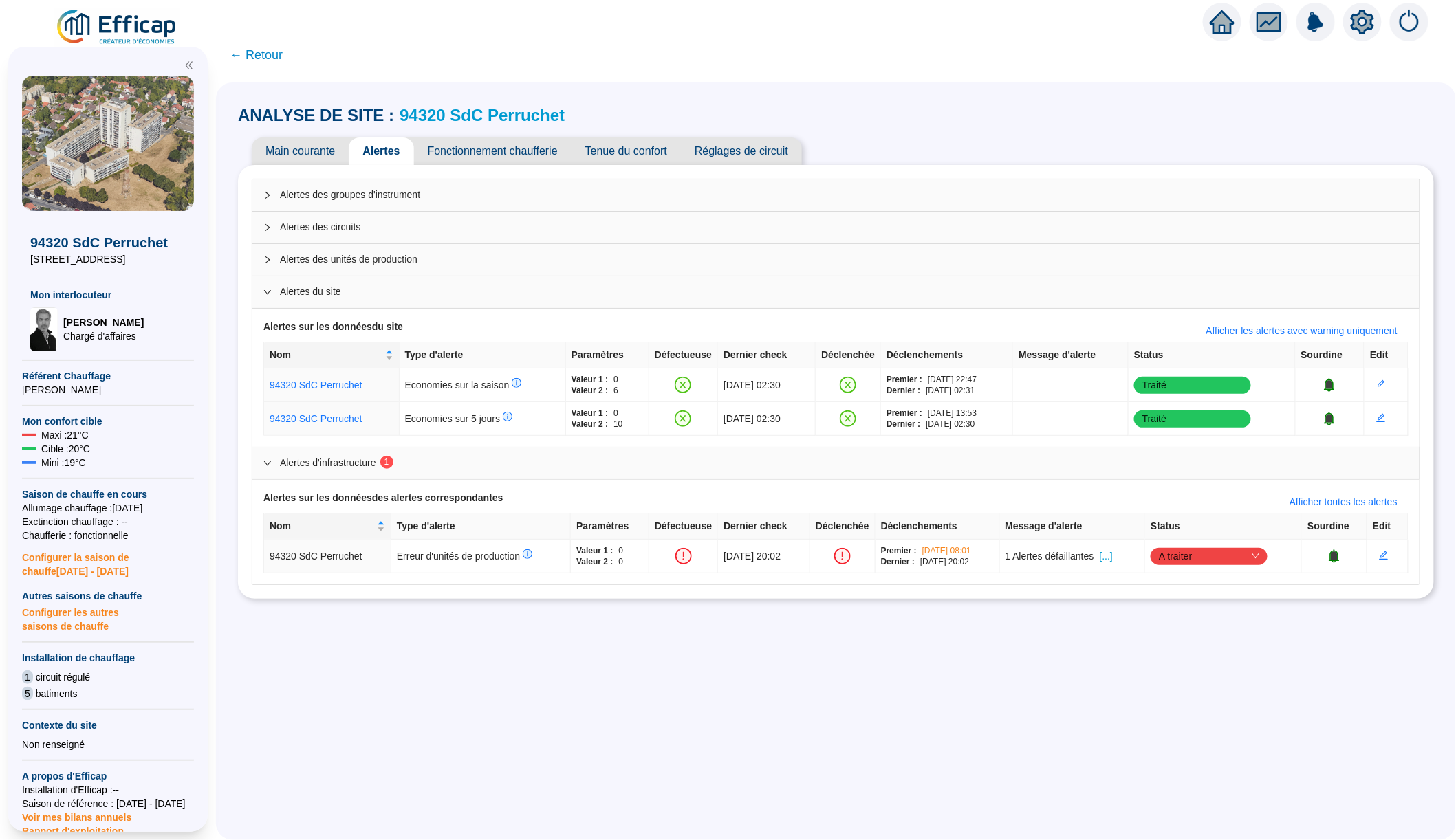
click at [258, 55] on span "← Retour" at bounding box center [256, 55] width 53 height 19
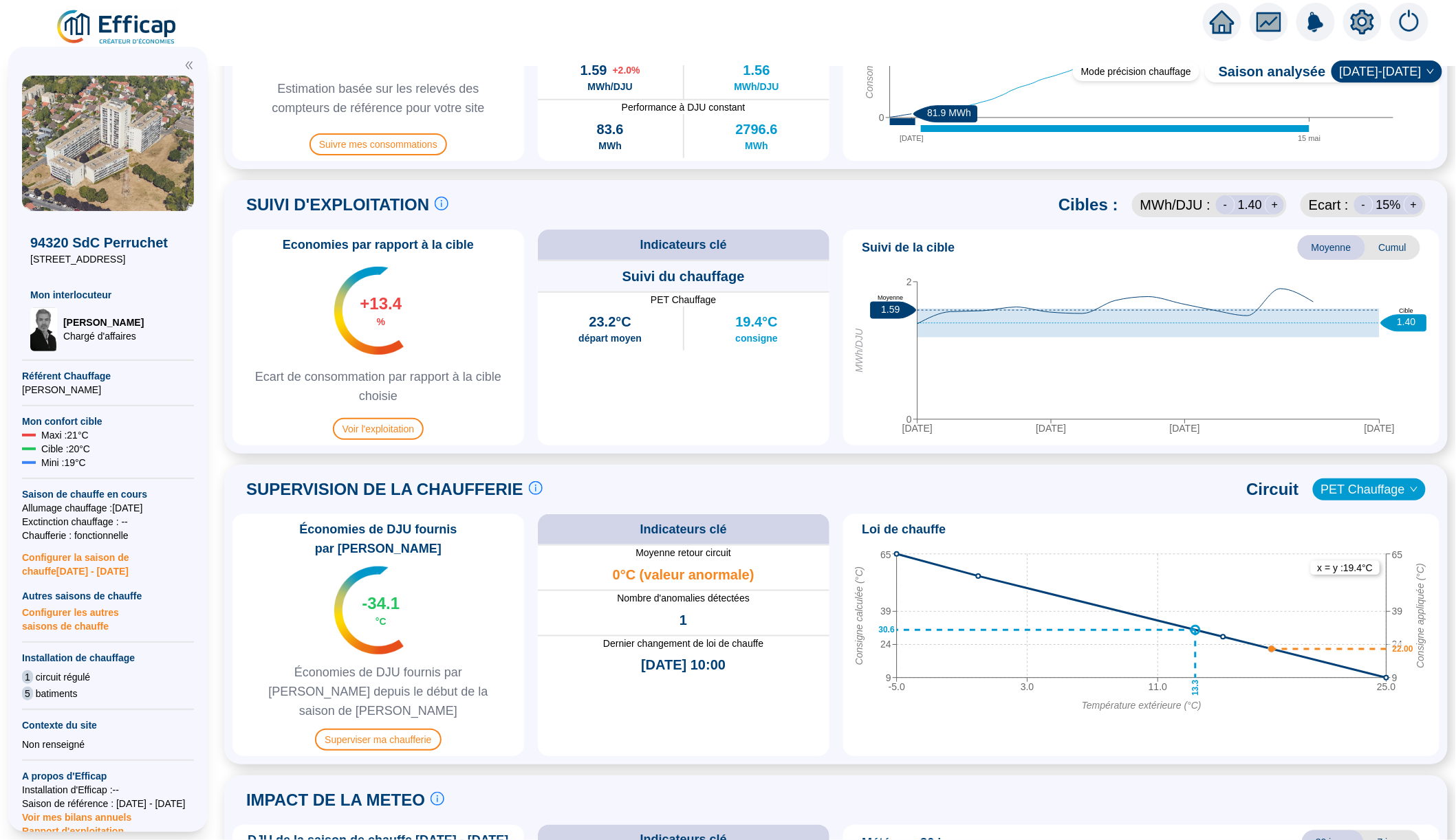
scroll to position [396, 0]
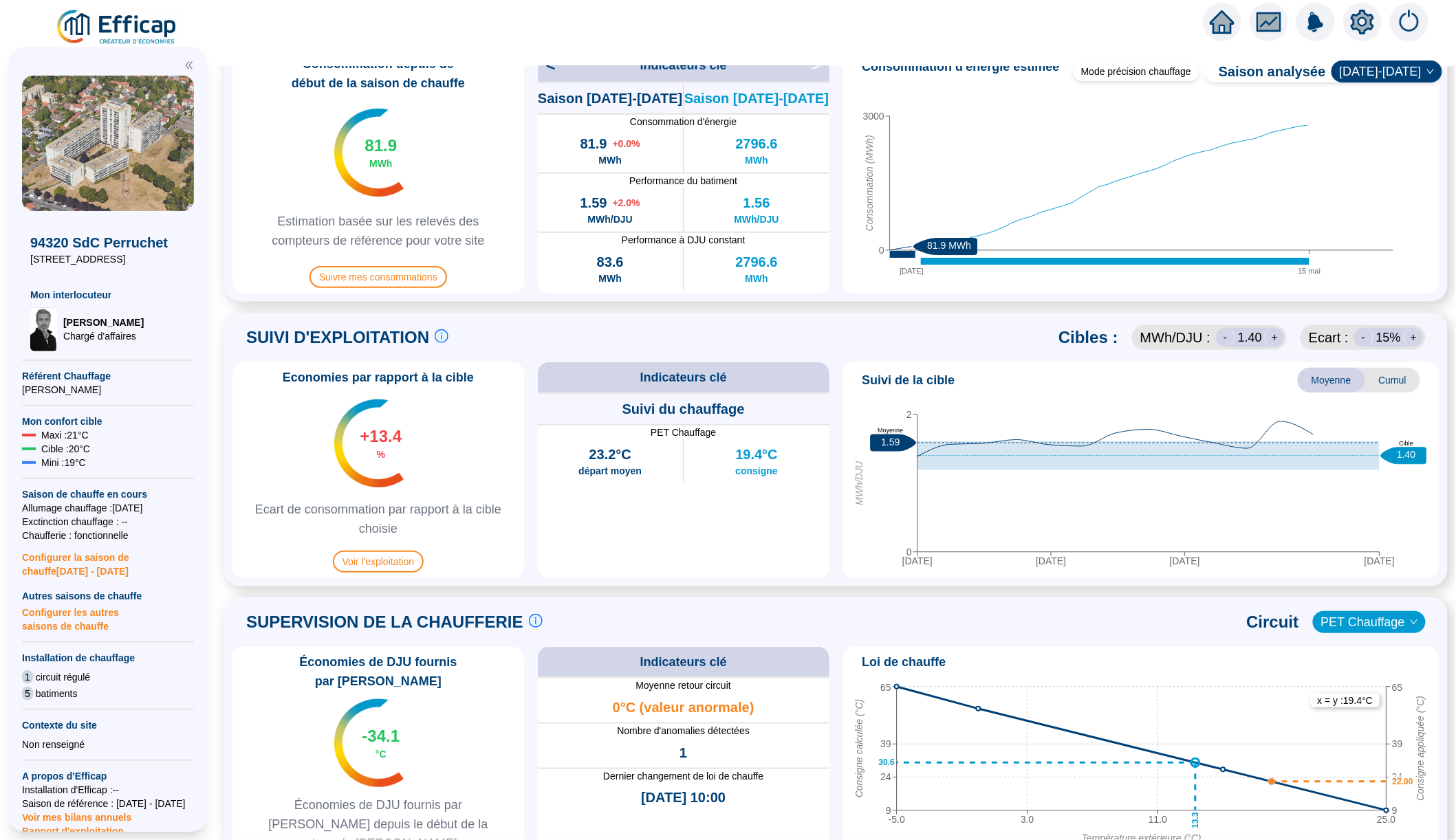
click at [1405, 384] on span "Cumul" at bounding box center [1392, 380] width 55 height 25
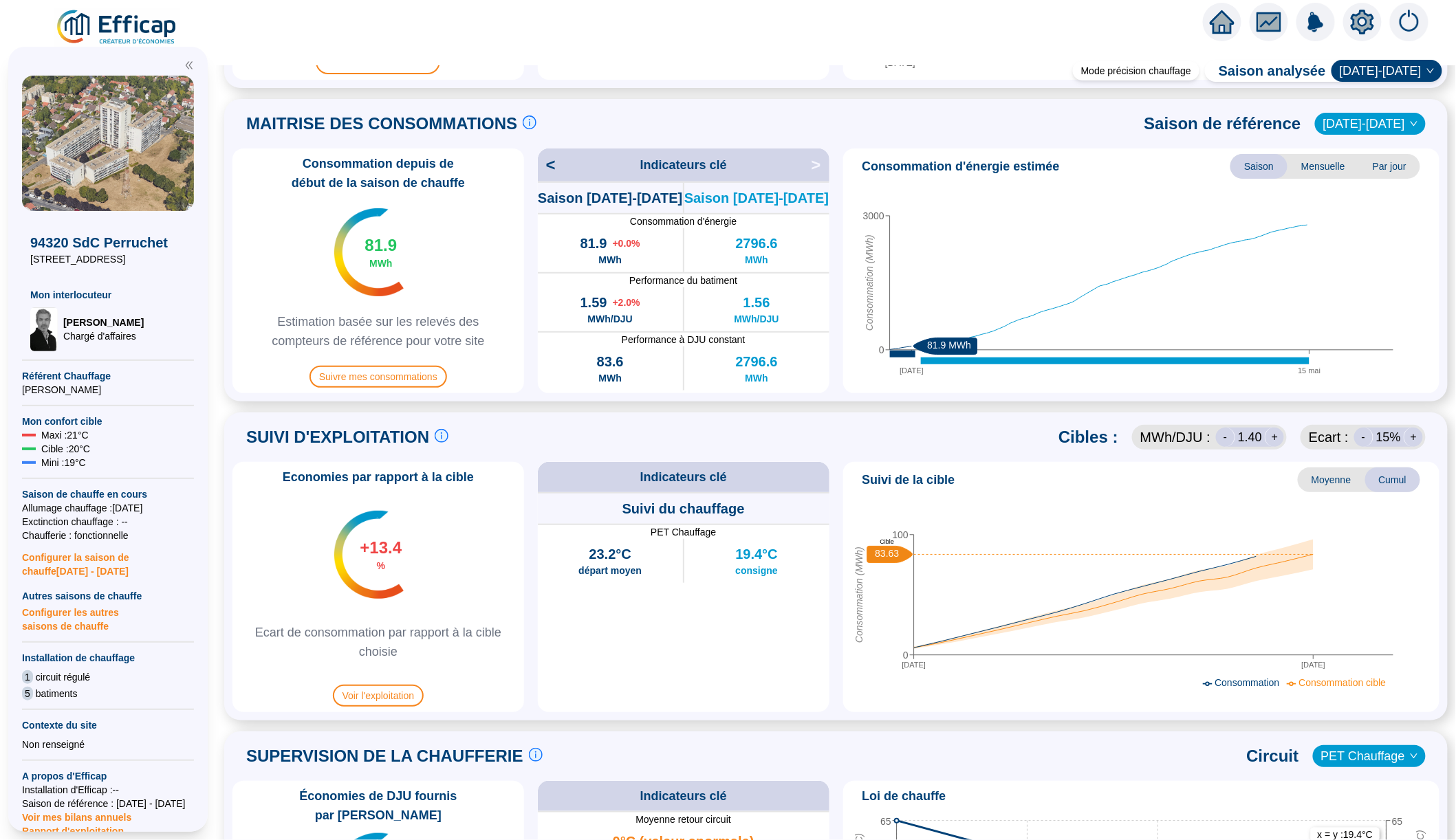
scroll to position [299, 0]
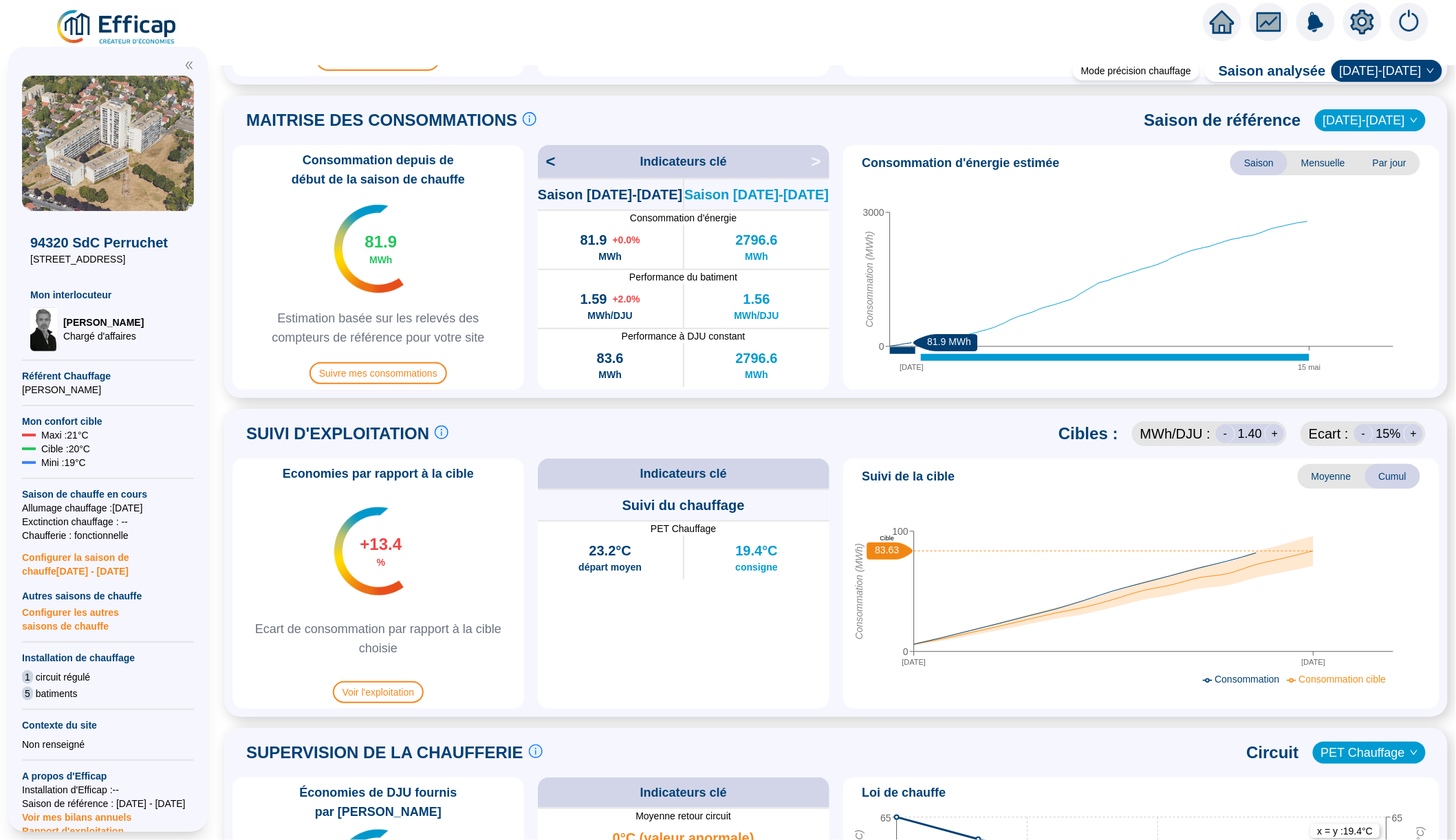
click at [1360, 436] on div "-" at bounding box center [1363, 434] width 19 height 19
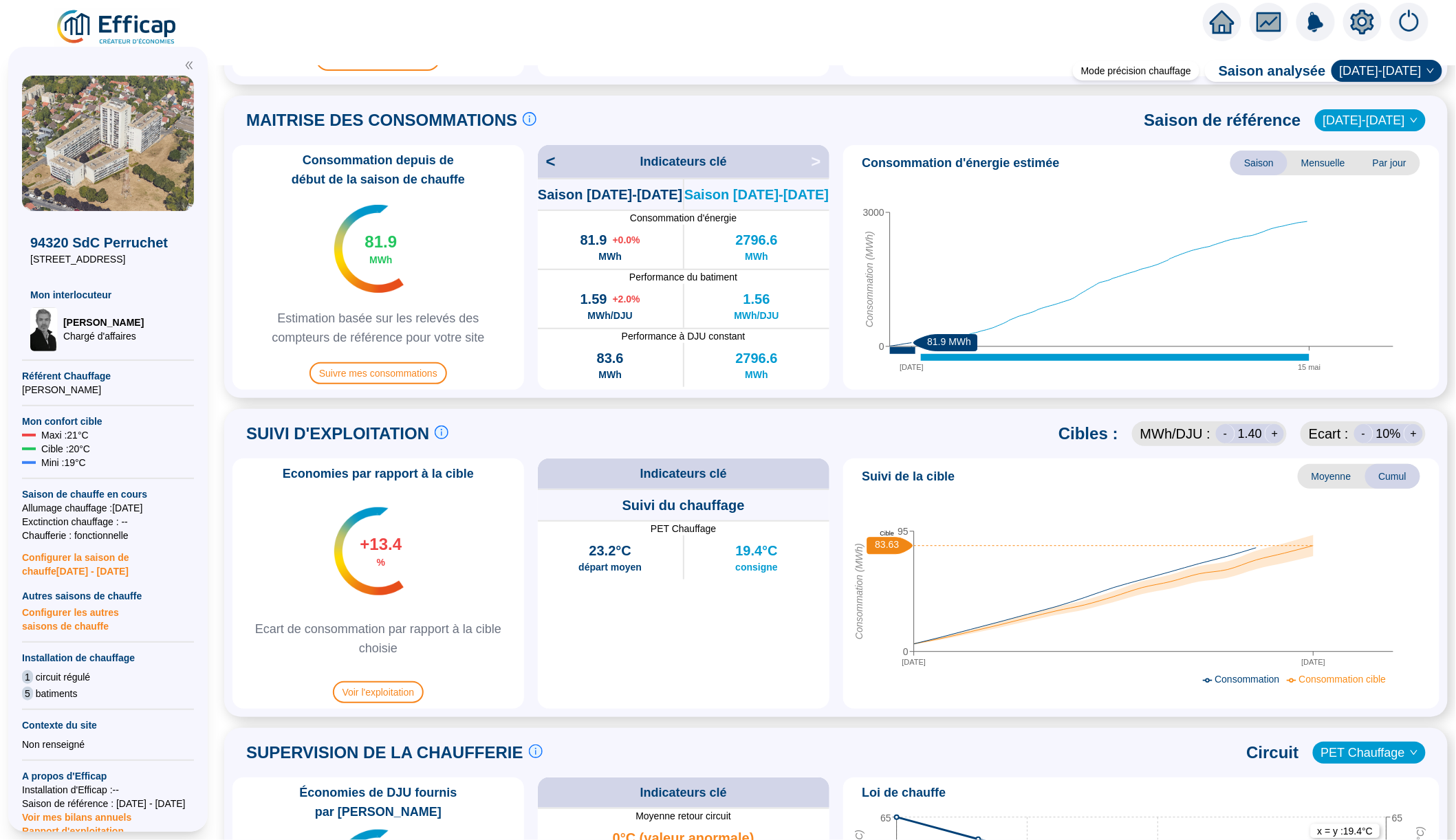
click at [1270, 431] on div "+" at bounding box center [1274, 434] width 19 height 19
click at [1273, 434] on div "+" at bounding box center [1274, 434] width 19 height 19
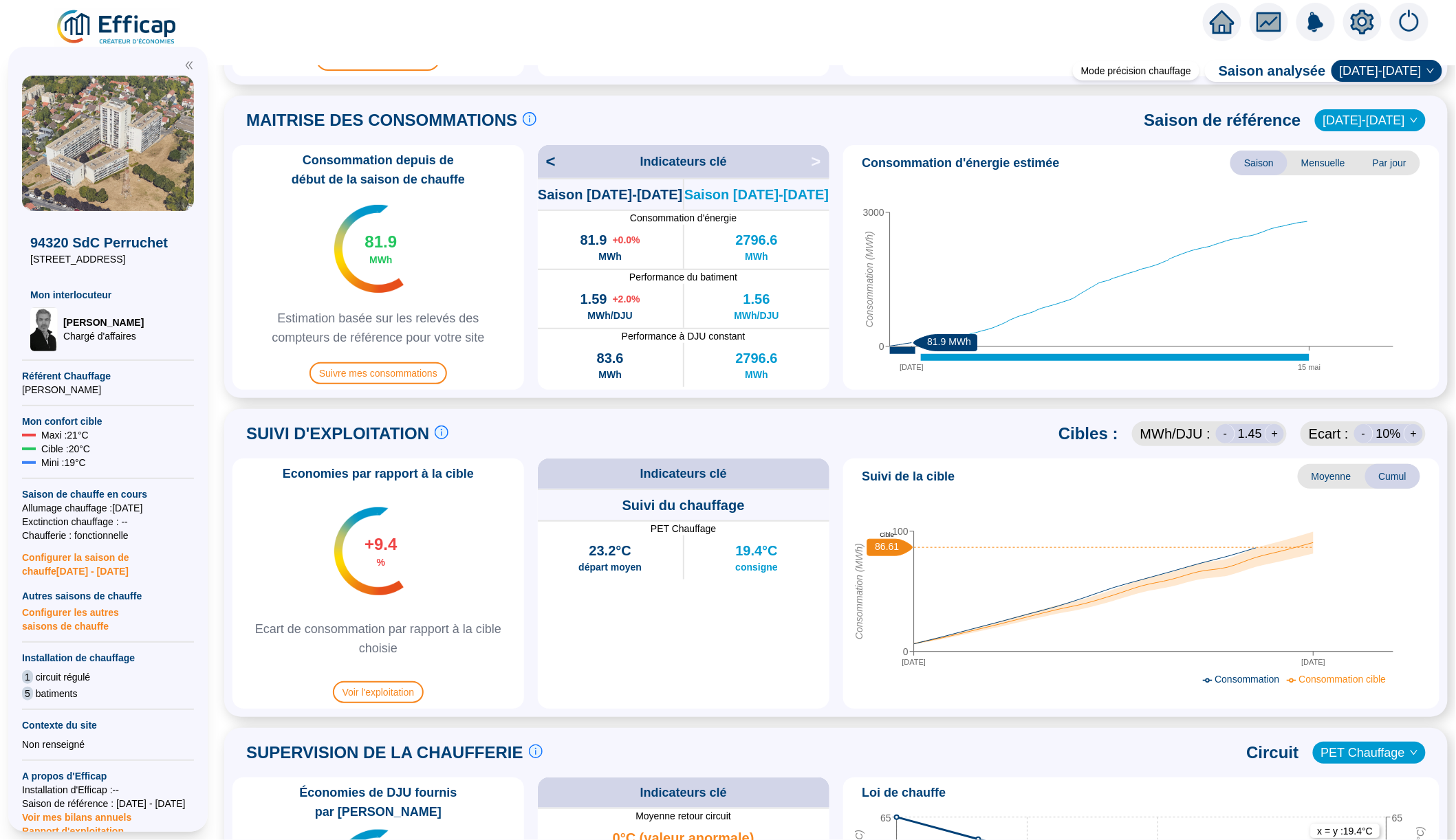
click at [1273, 434] on div "+" at bounding box center [1274, 434] width 19 height 19
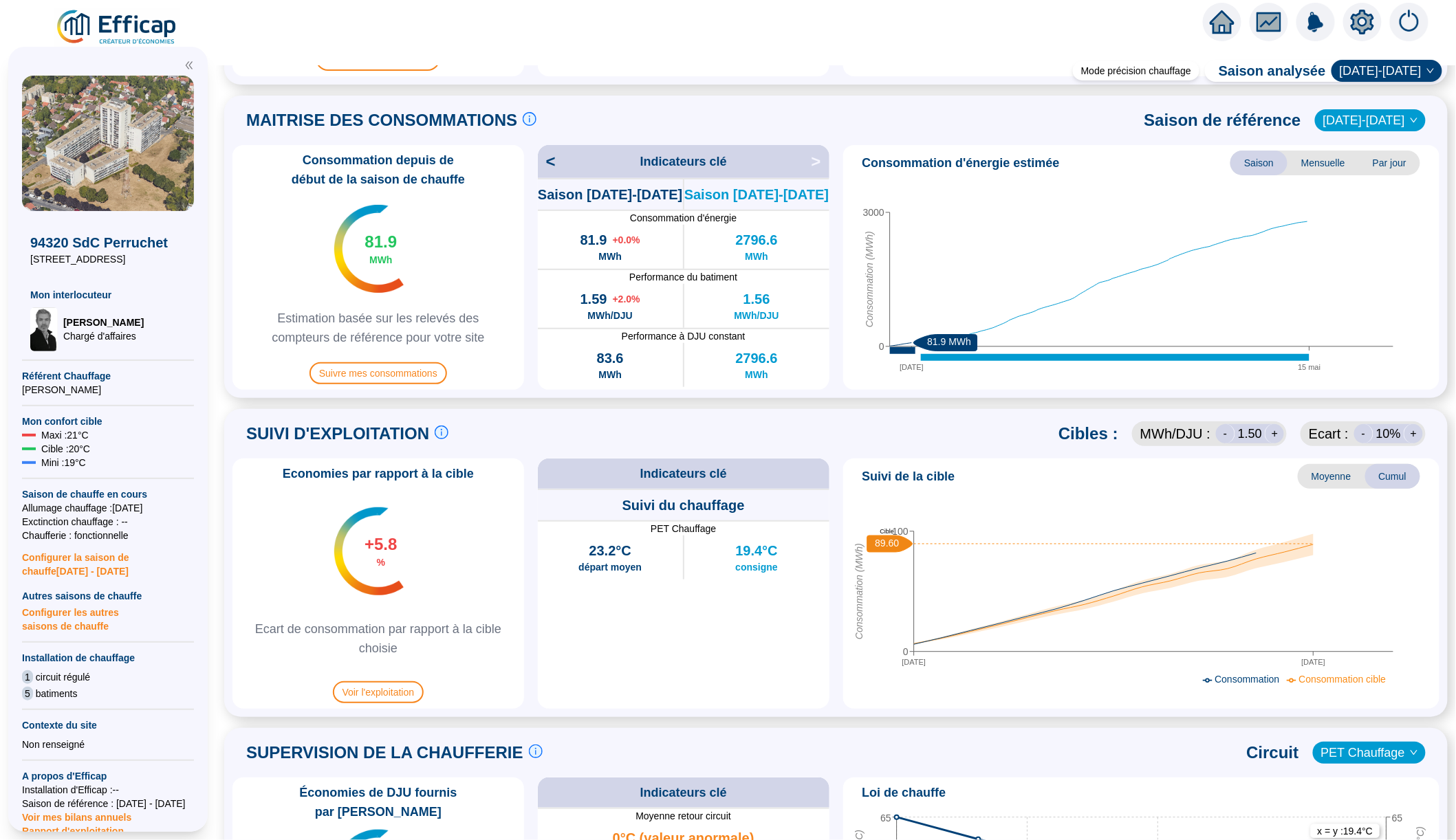
click at [1273, 434] on div "+" at bounding box center [1274, 434] width 19 height 19
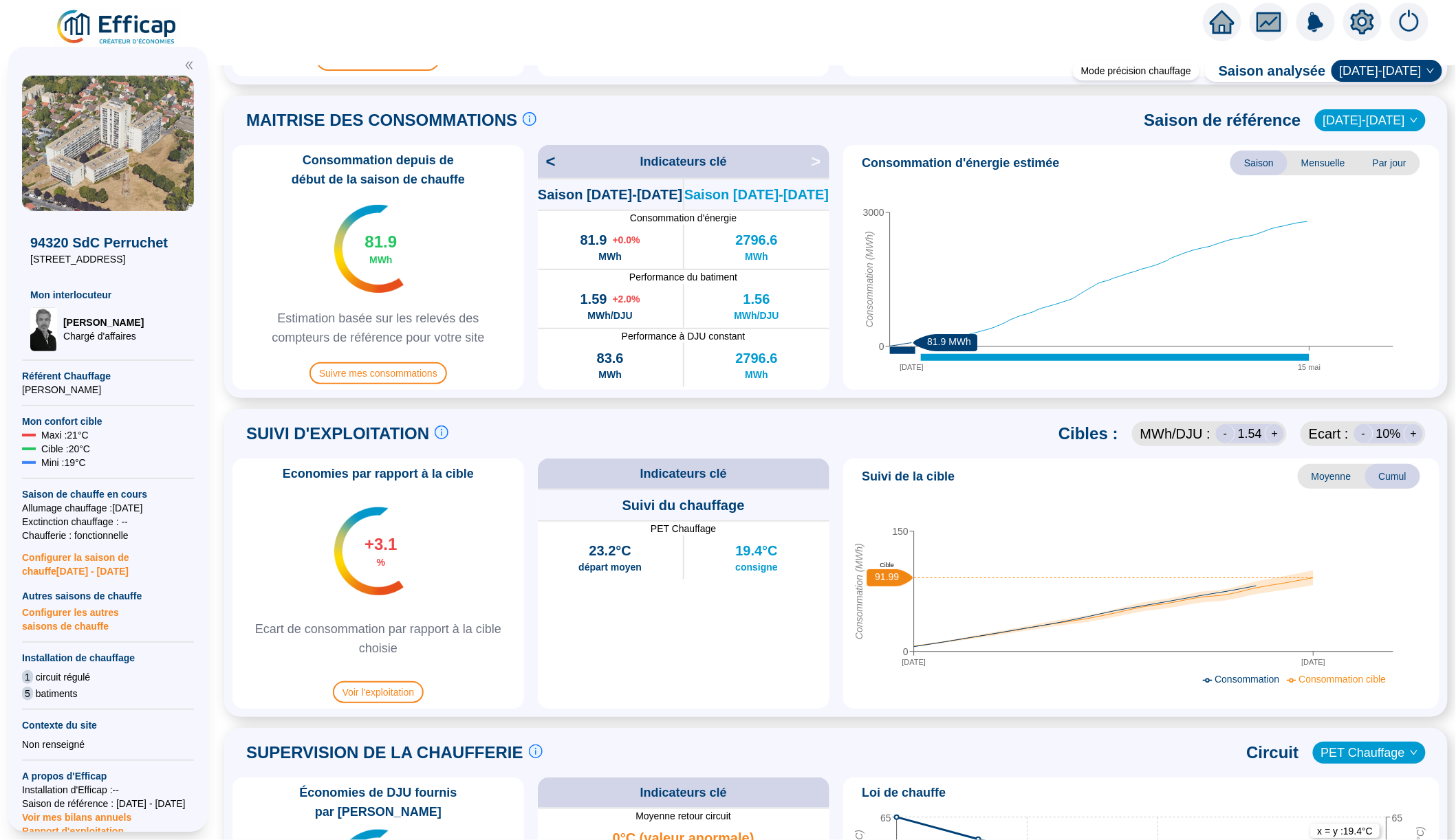
click at [1273, 434] on div "+" at bounding box center [1274, 434] width 19 height 19
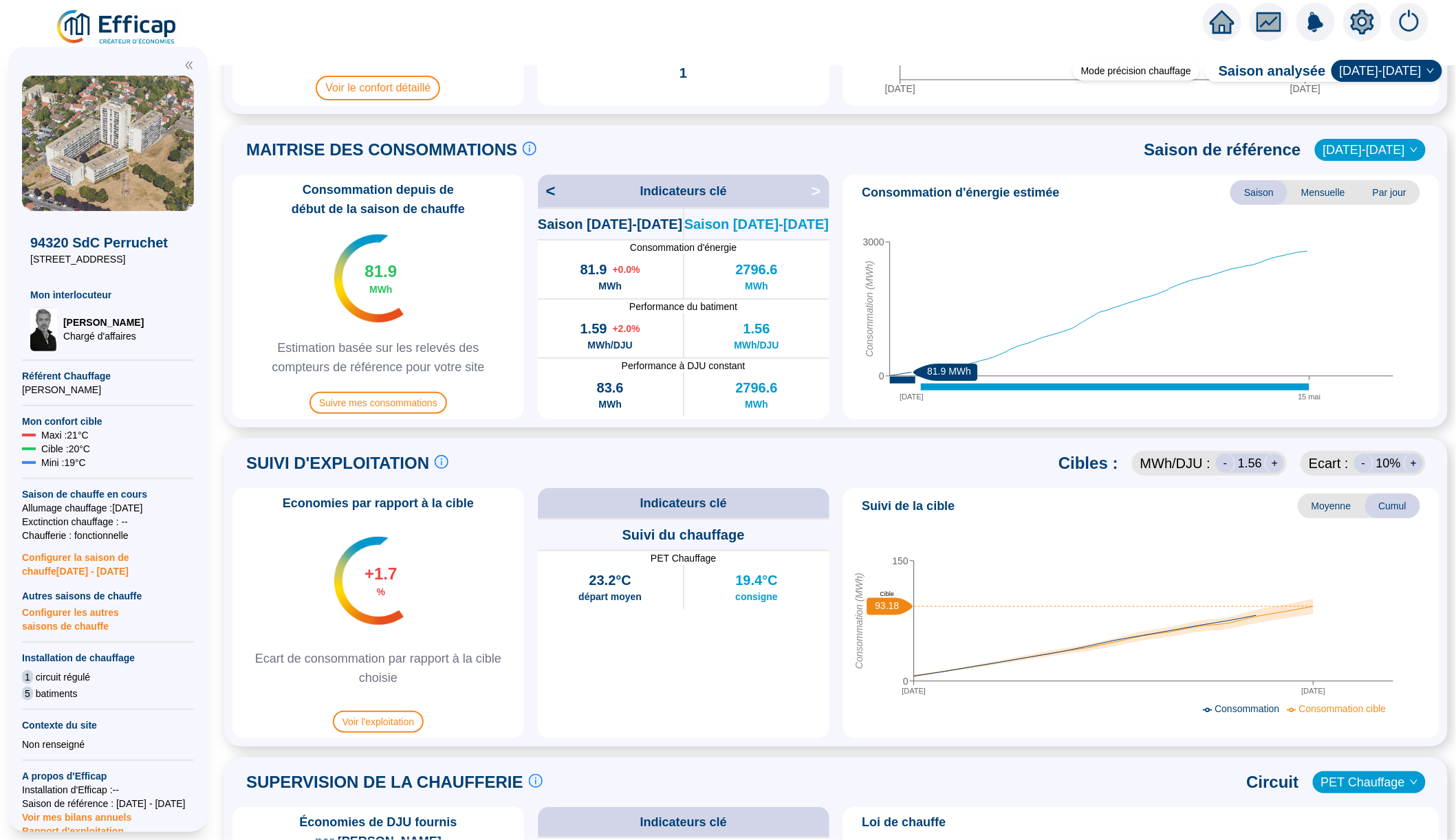
scroll to position [267, 0]
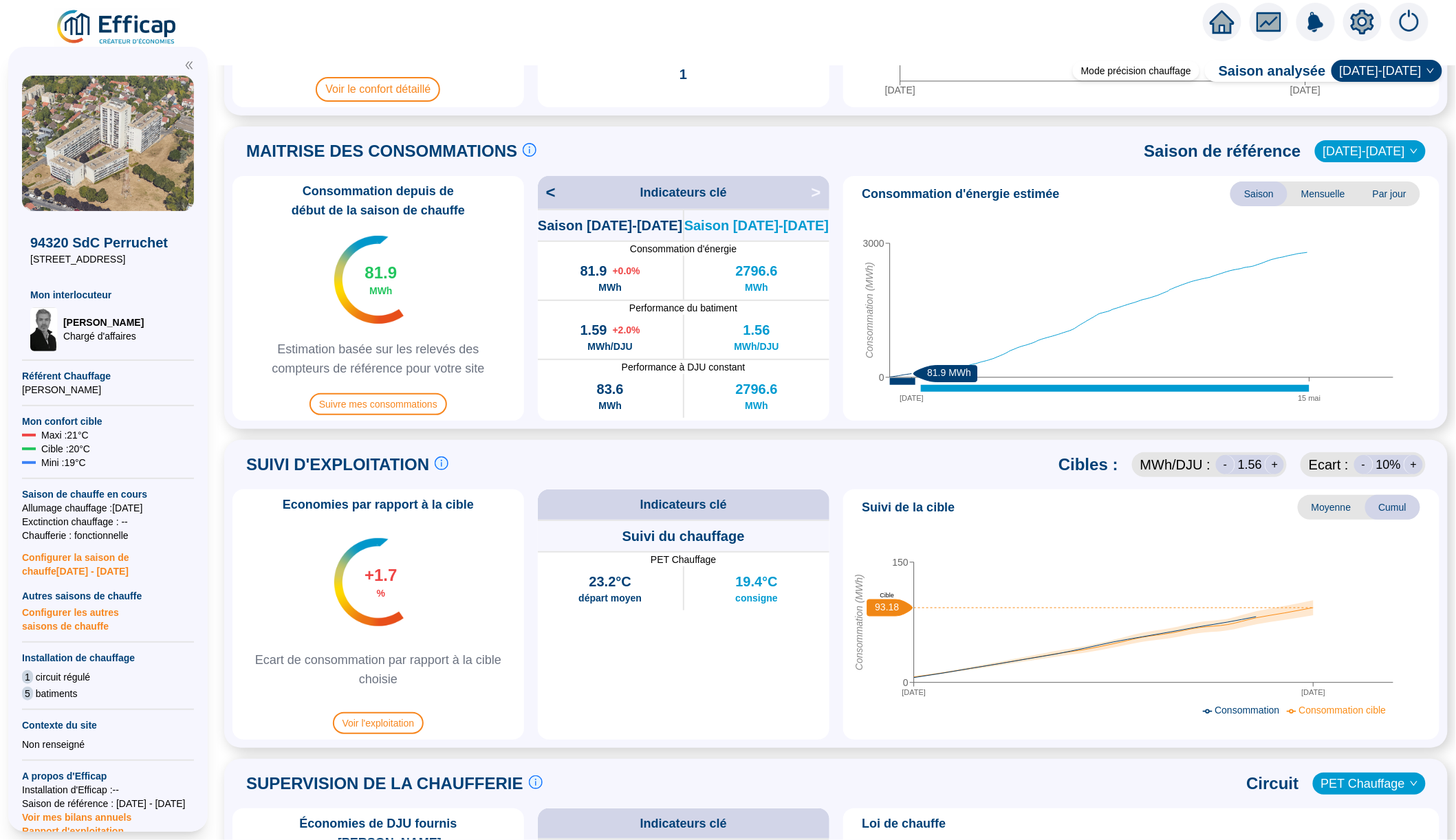
click at [1305, 517] on span "Moyenne" at bounding box center [1331, 507] width 67 height 25
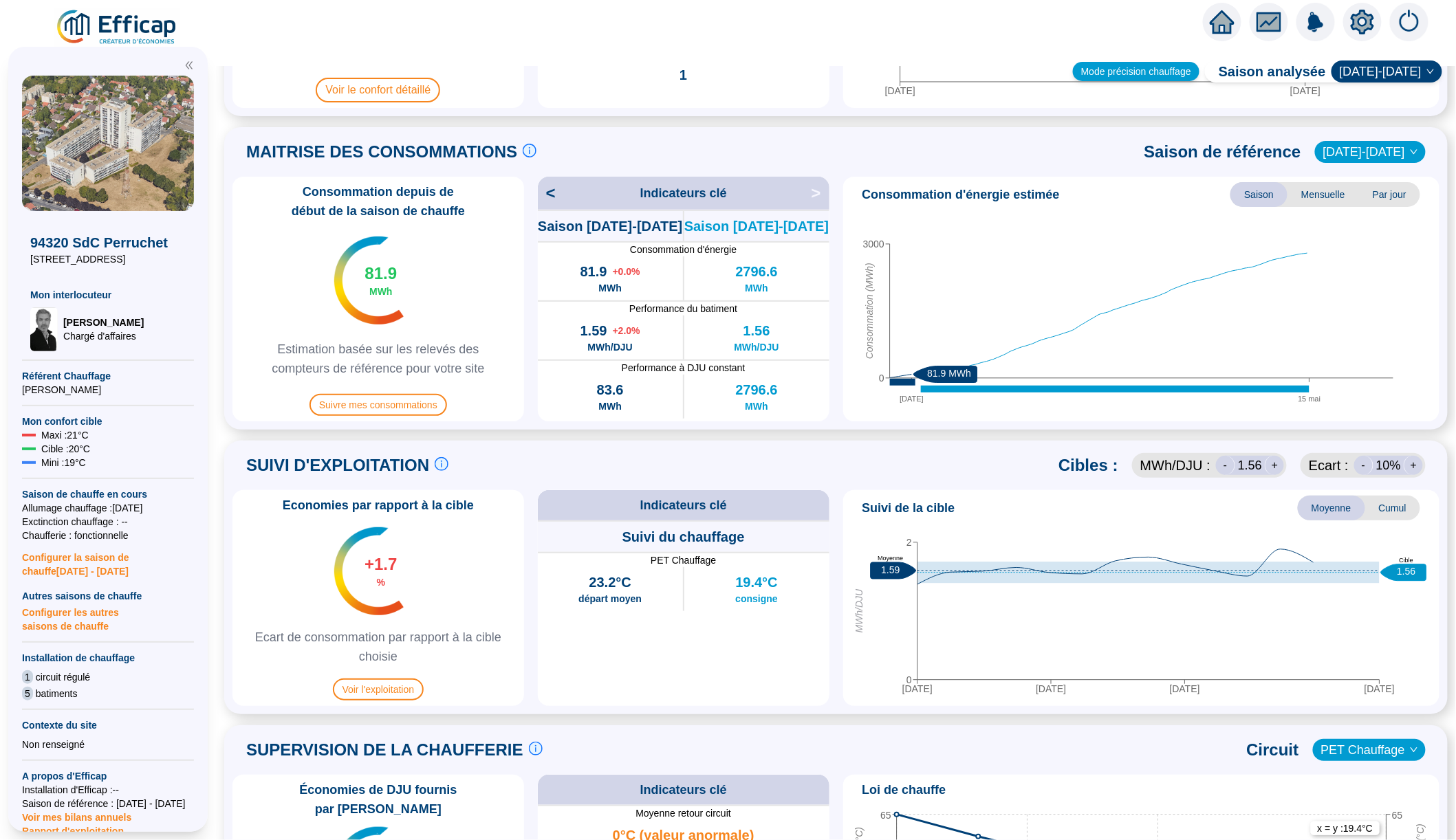
click at [1117, 76] on div "Mode précision chauffage" at bounding box center [1136, 71] width 127 height 19
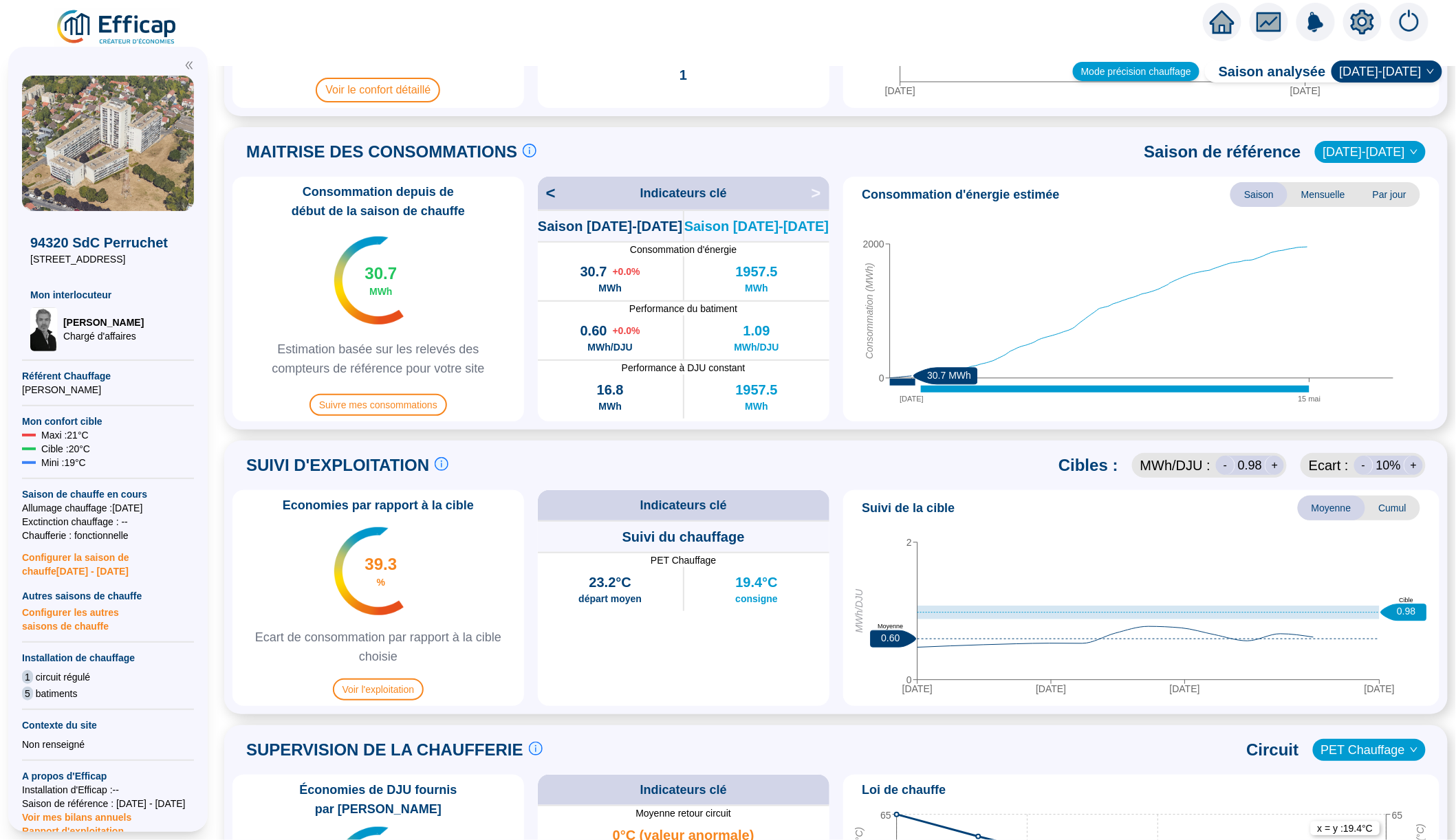
click at [1122, 71] on div "Mode précision chauffage" at bounding box center [1136, 71] width 127 height 19
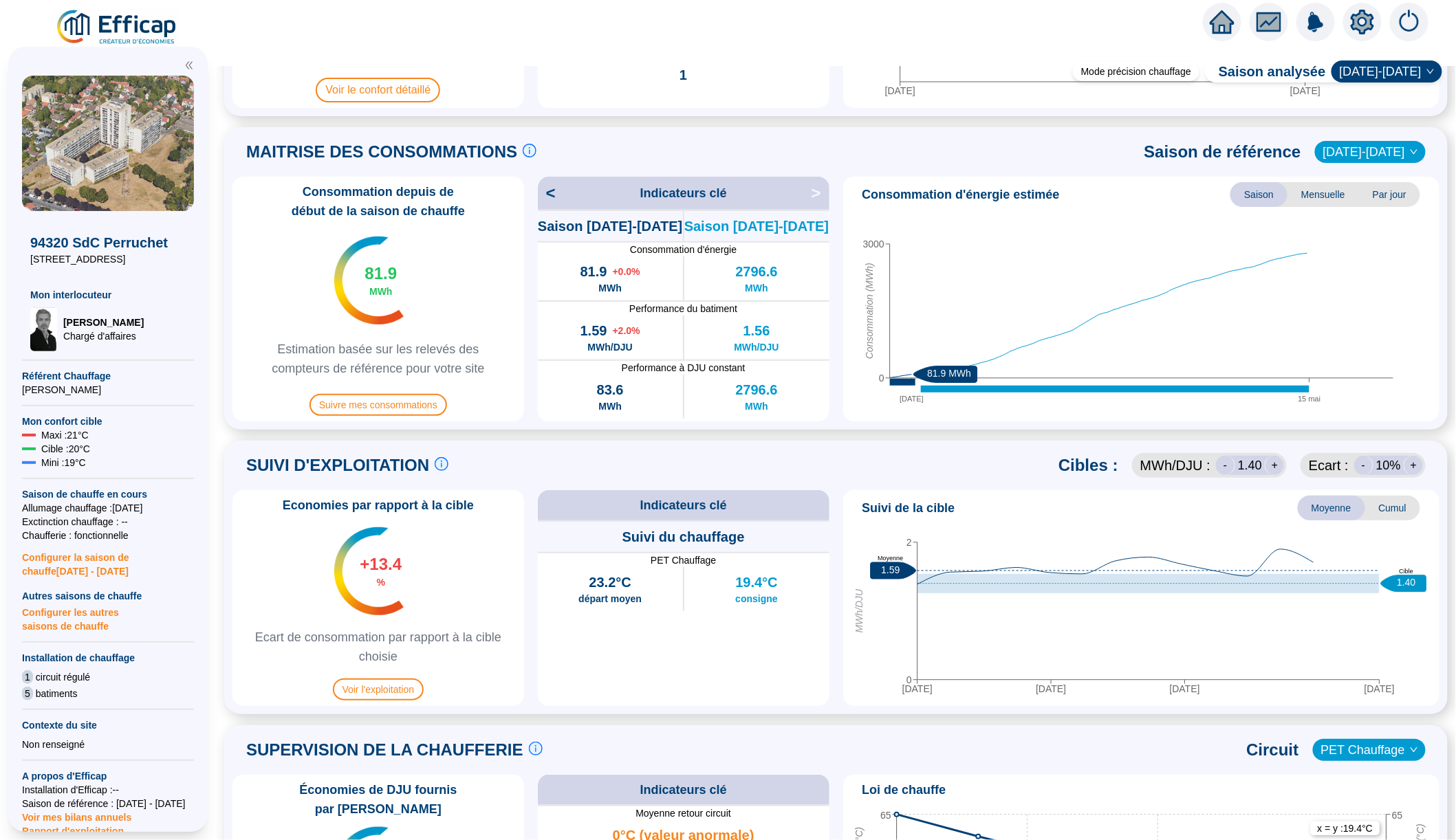
click at [1273, 464] on div "+" at bounding box center [1274, 465] width 19 height 19
click at [1388, 502] on span "Cumul" at bounding box center [1392, 508] width 55 height 25
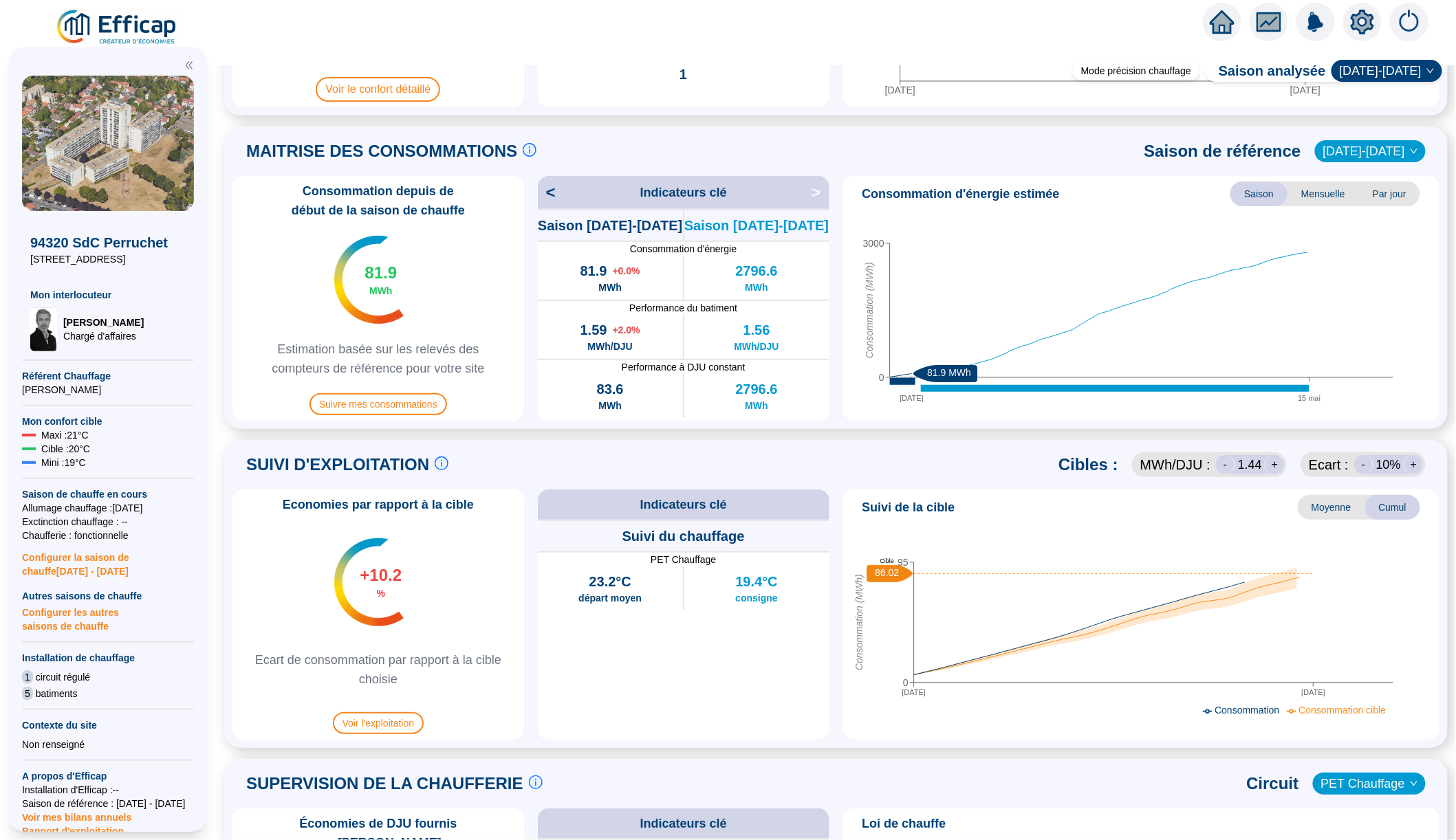
click at [1230, 465] on div "-" at bounding box center [1225, 464] width 19 height 19
click at [1271, 464] on div "+" at bounding box center [1274, 464] width 19 height 19
click at [1274, 461] on div "+" at bounding box center [1274, 464] width 19 height 19
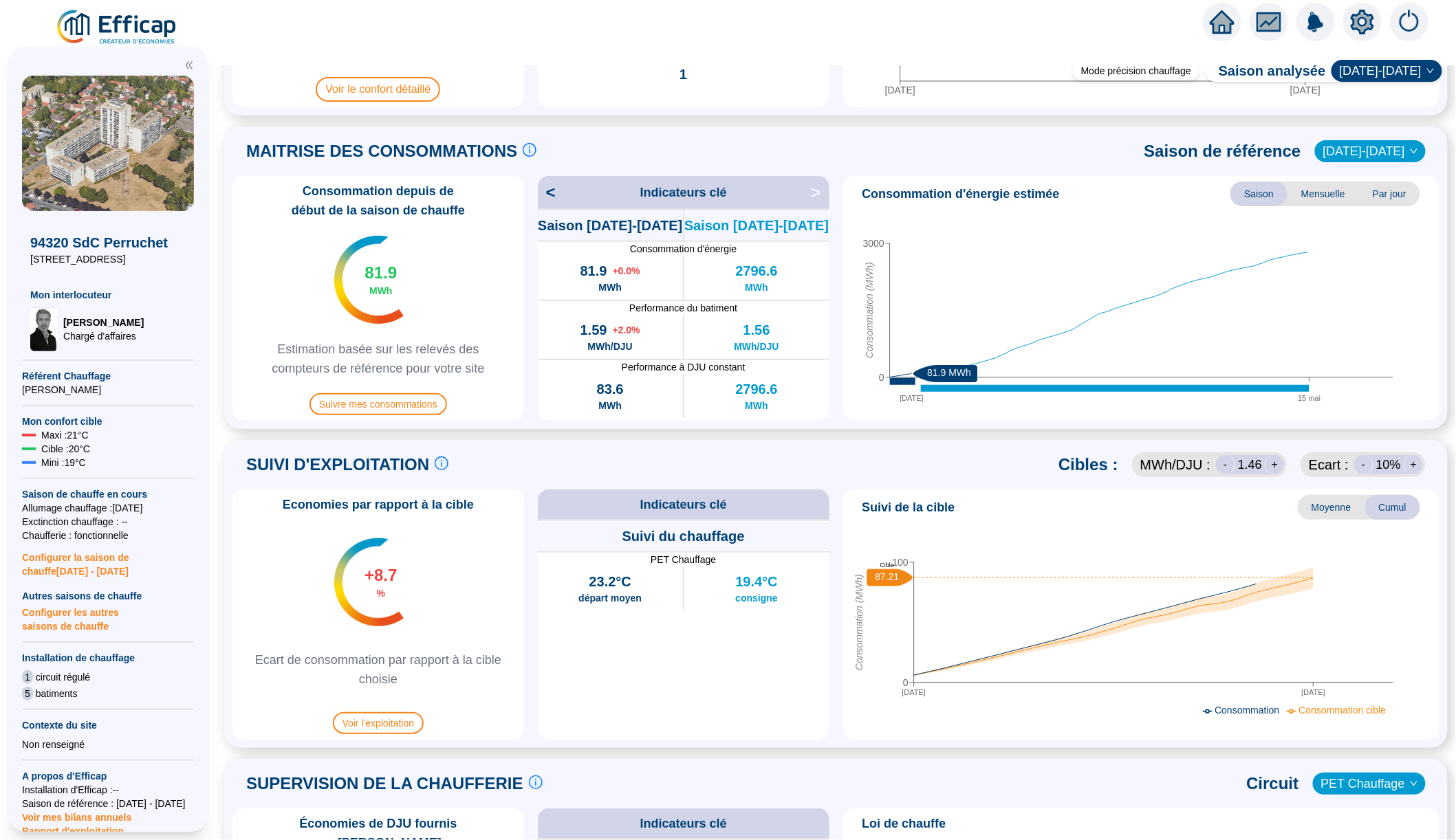
click at [1274, 461] on div "+" at bounding box center [1274, 464] width 19 height 19
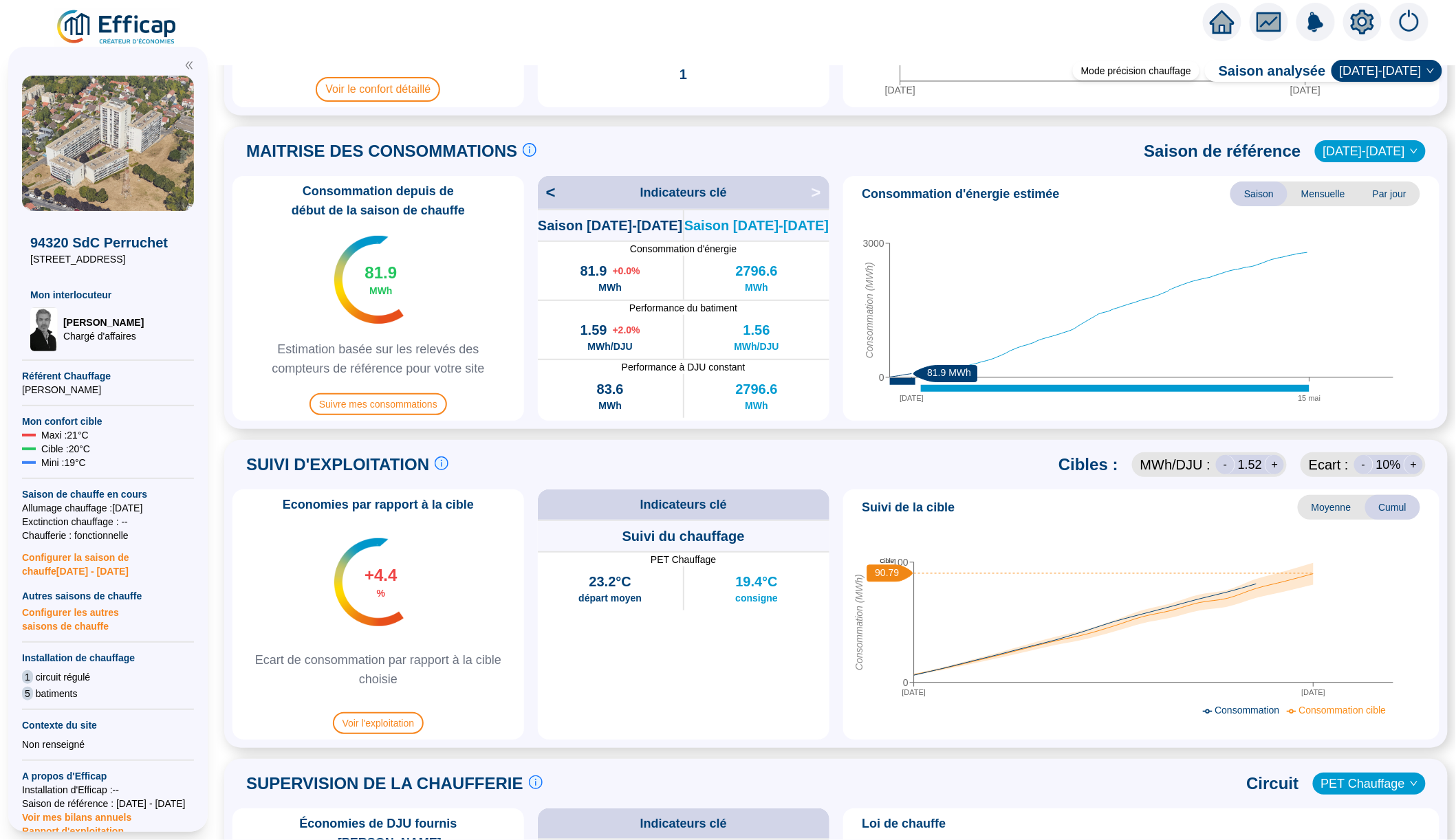
click at [1274, 461] on div "+" at bounding box center [1274, 464] width 19 height 19
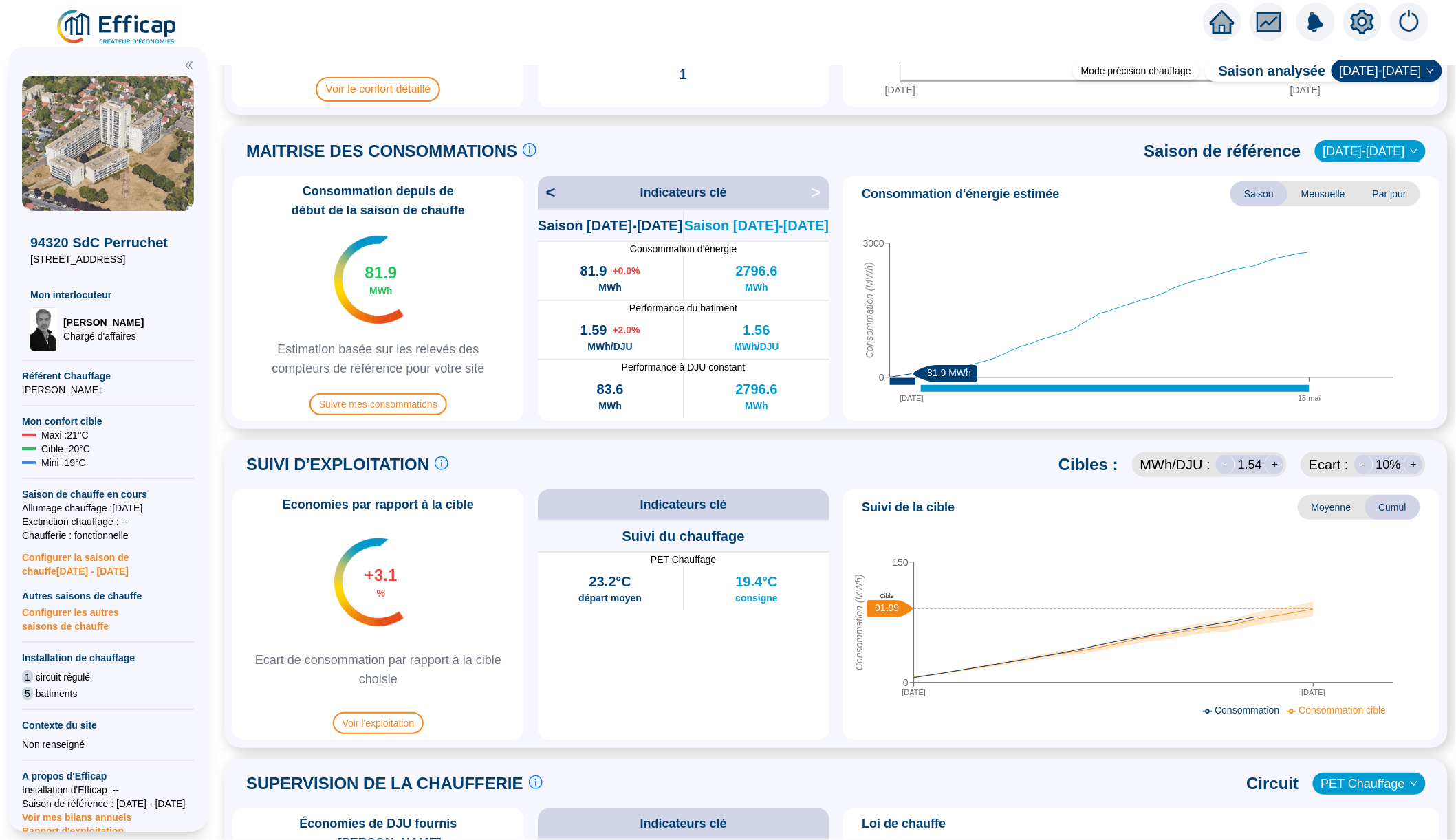
click at [1274, 461] on div "+" at bounding box center [1274, 464] width 19 height 19
click at [1148, 70] on div "Mode précision chauffage" at bounding box center [1136, 70] width 127 height 19
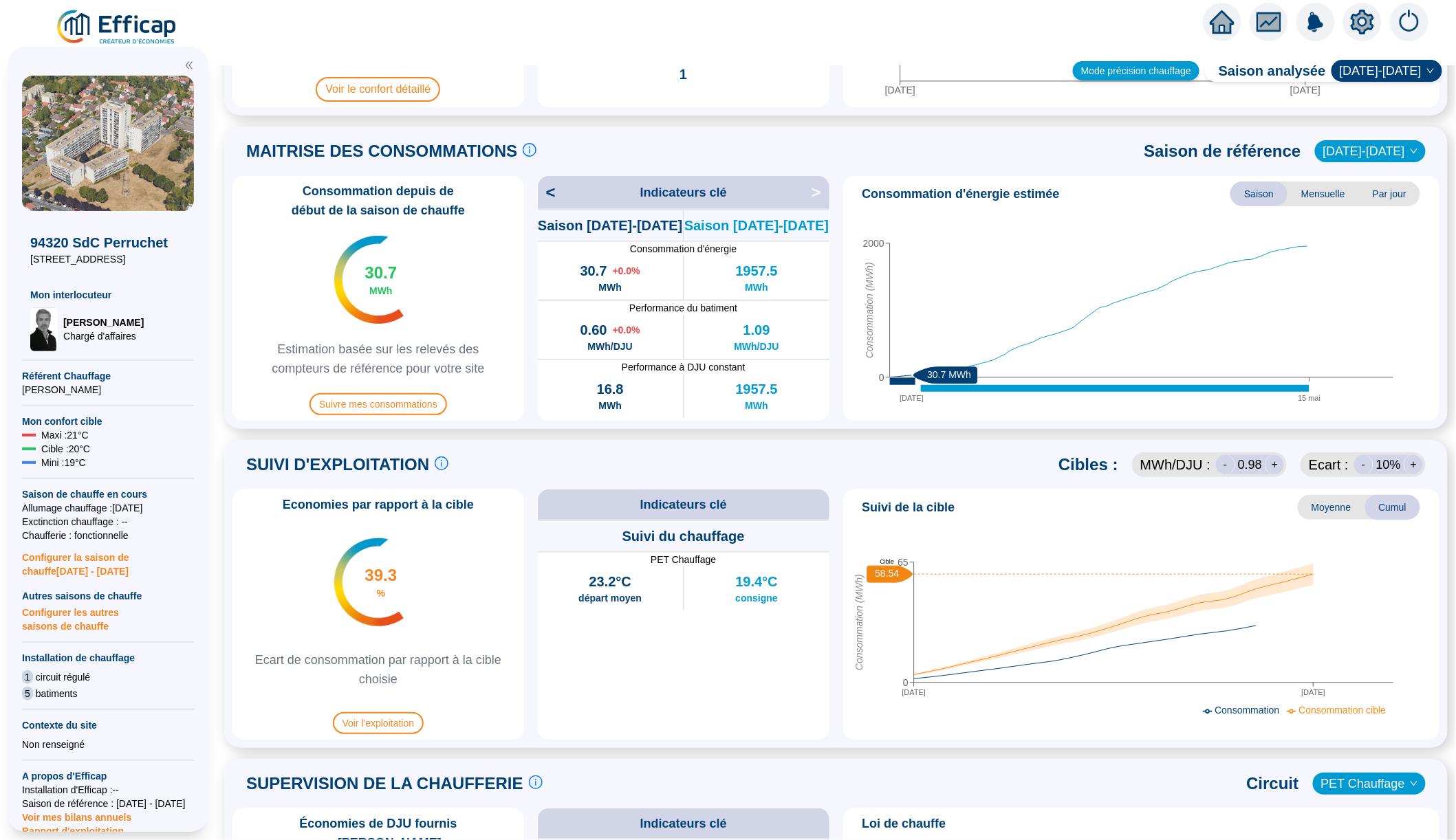
click at [1137, 70] on div "Mode précision chauffage" at bounding box center [1136, 70] width 127 height 19
click at [150, 36] on img at bounding box center [117, 27] width 124 height 39
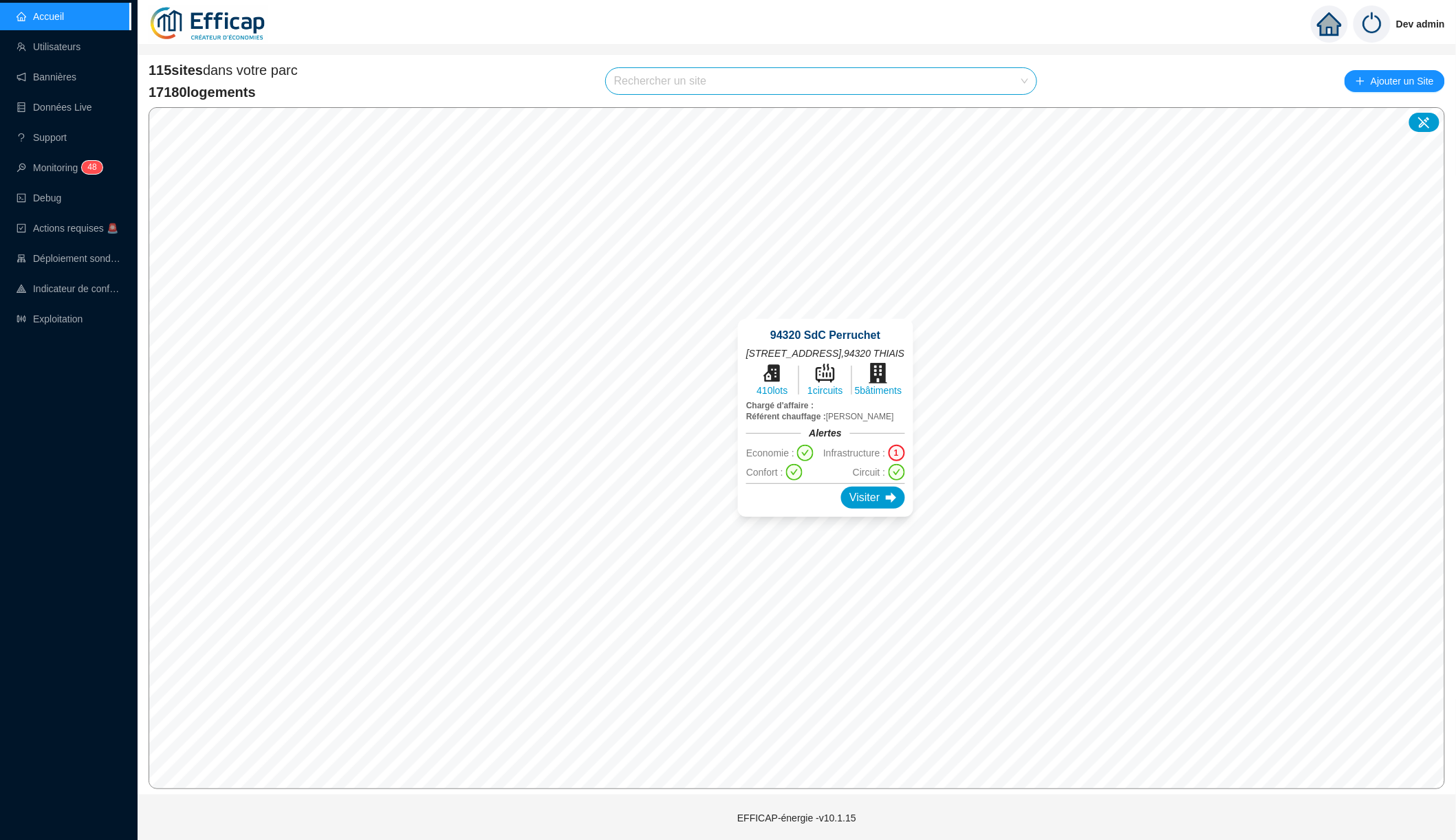
click at [905, 447] on div "1" at bounding box center [896, 454] width 17 height 17
click at [228, 28] on img at bounding box center [208, 24] width 120 height 48
click at [375, 84] on div "115 sites dans votre parc 17180 logements Rechercher un site Ajouter un Site" at bounding box center [796, 81] width 1296 height 41
click at [64, 18] on link "Accueil" at bounding box center [40, 16] width 47 height 11
click at [92, 169] on span "4" at bounding box center [90, 167] width 5 height 10
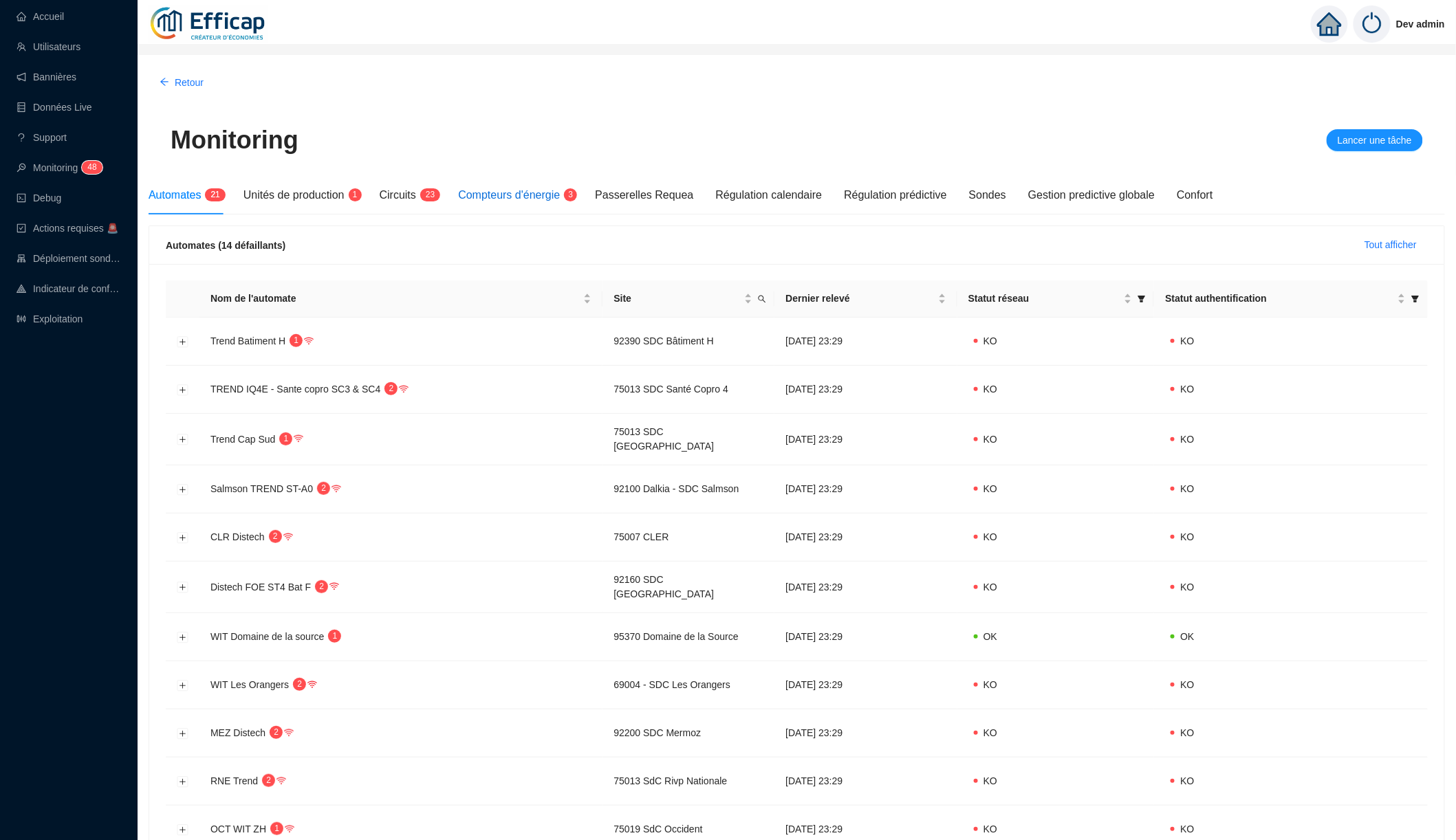
click at [544, 189] on span "Compteurs d'énergie" at bounding box center [508, 194] width 102 height 12
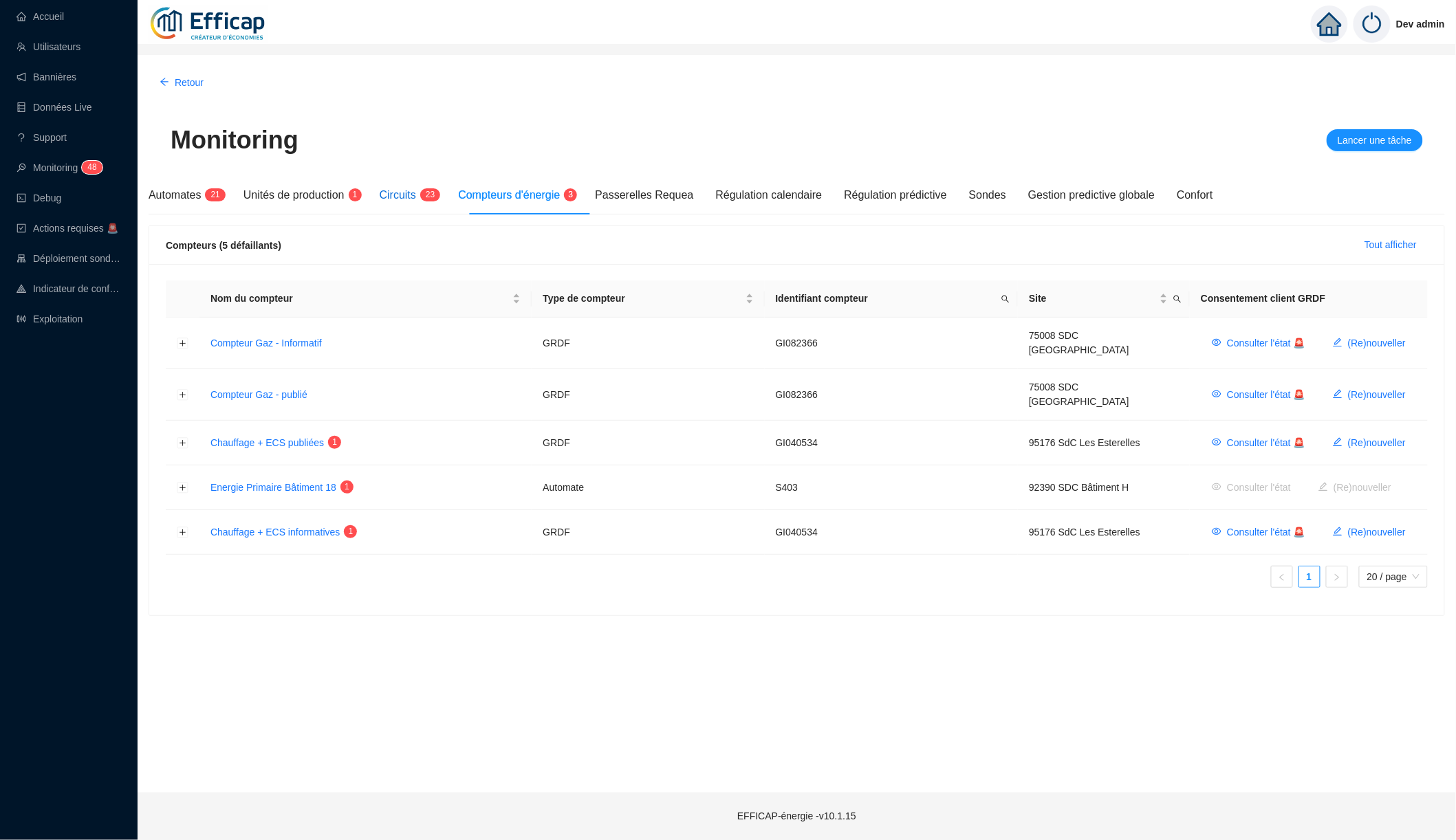
click at [414, 198] on span "Circuits" at bounding box center [398, 194] width 36 height 12
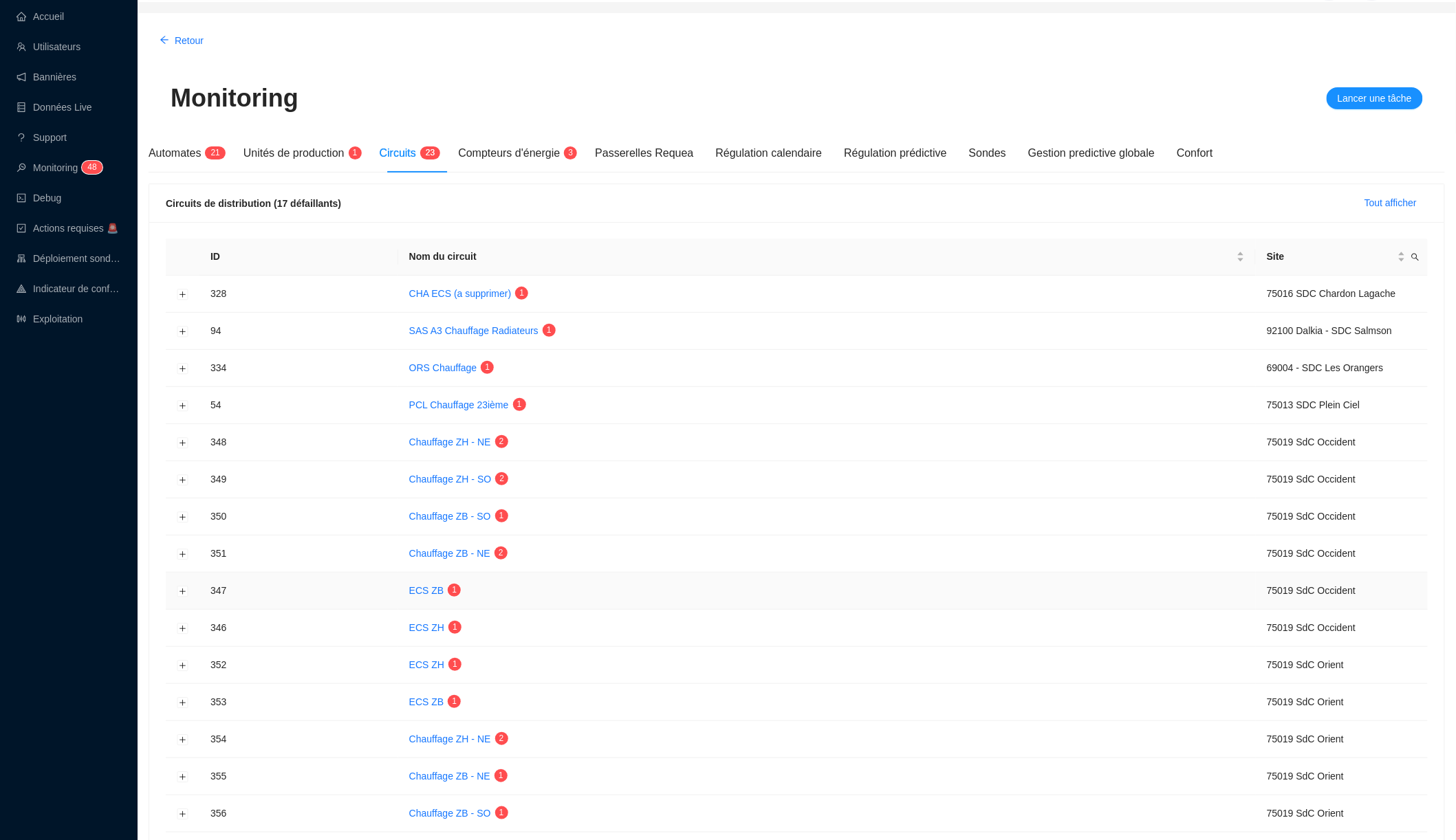
scroll to position [18, 0]
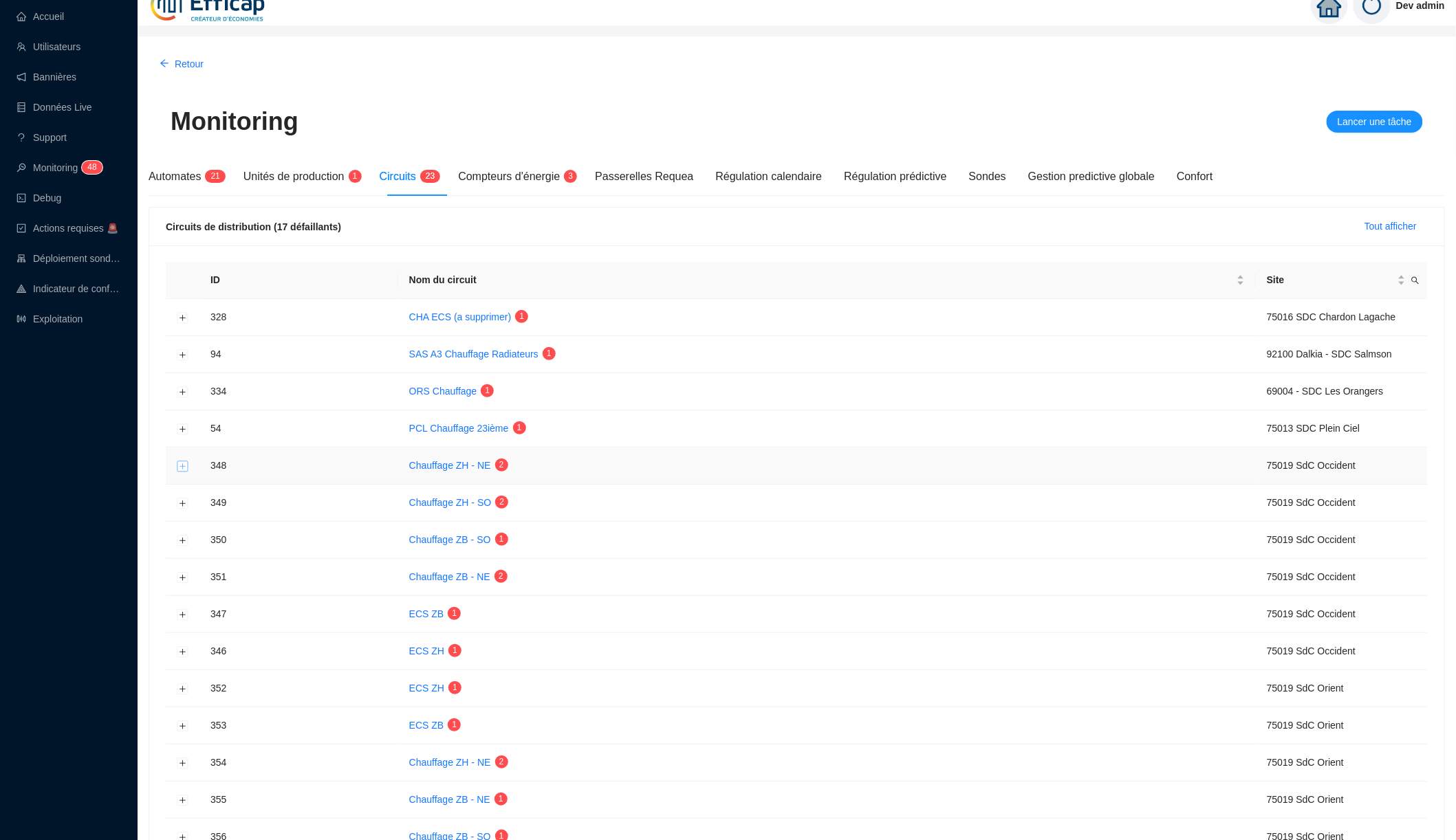
click at [181, 462] on button "Développer la ligne" at bounding box center [182, 466] width 11 height 11
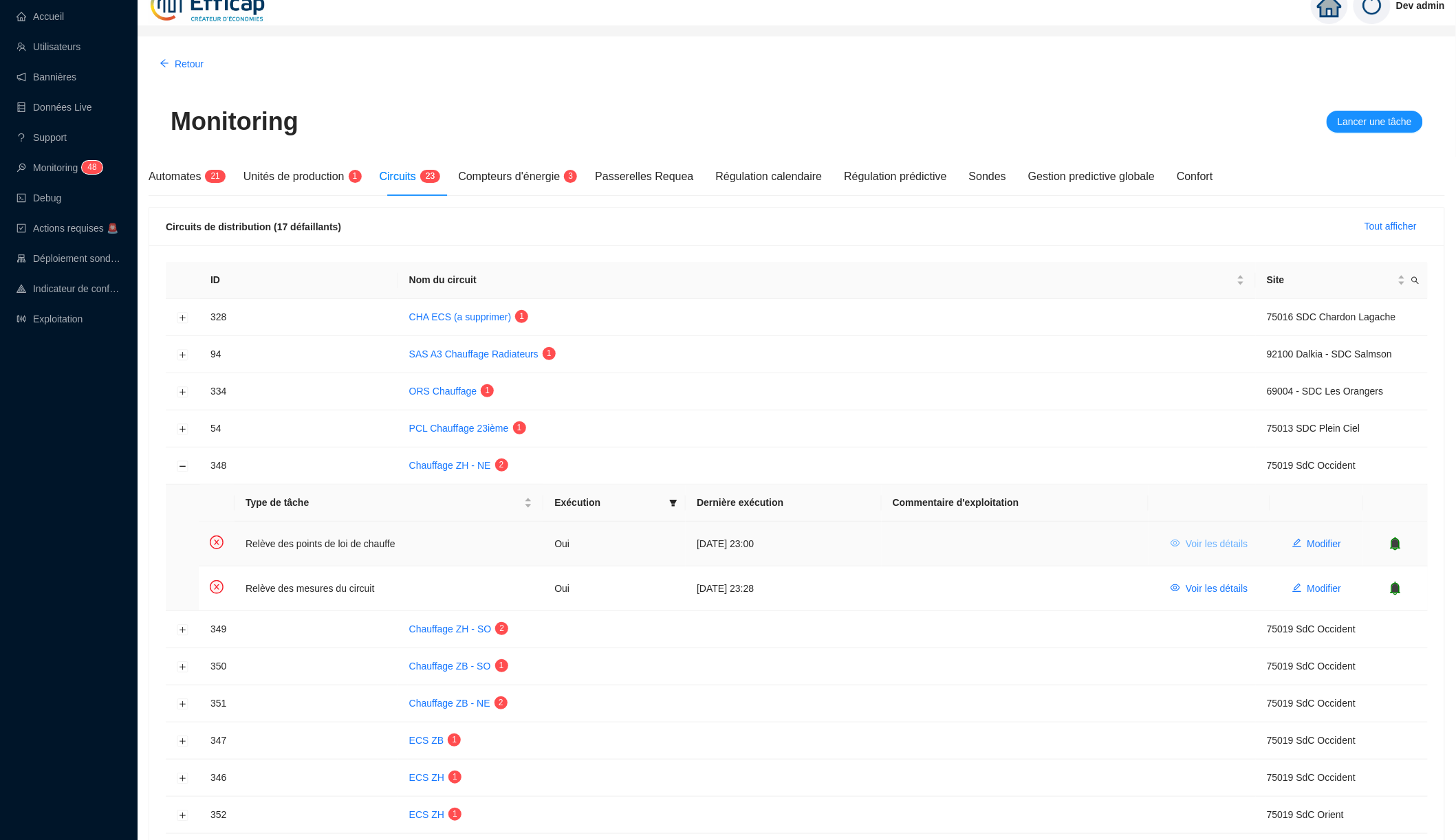
click at [1185, 538] on span "Voir les détails" at bounding box center [1216, 544] width 62 height 14
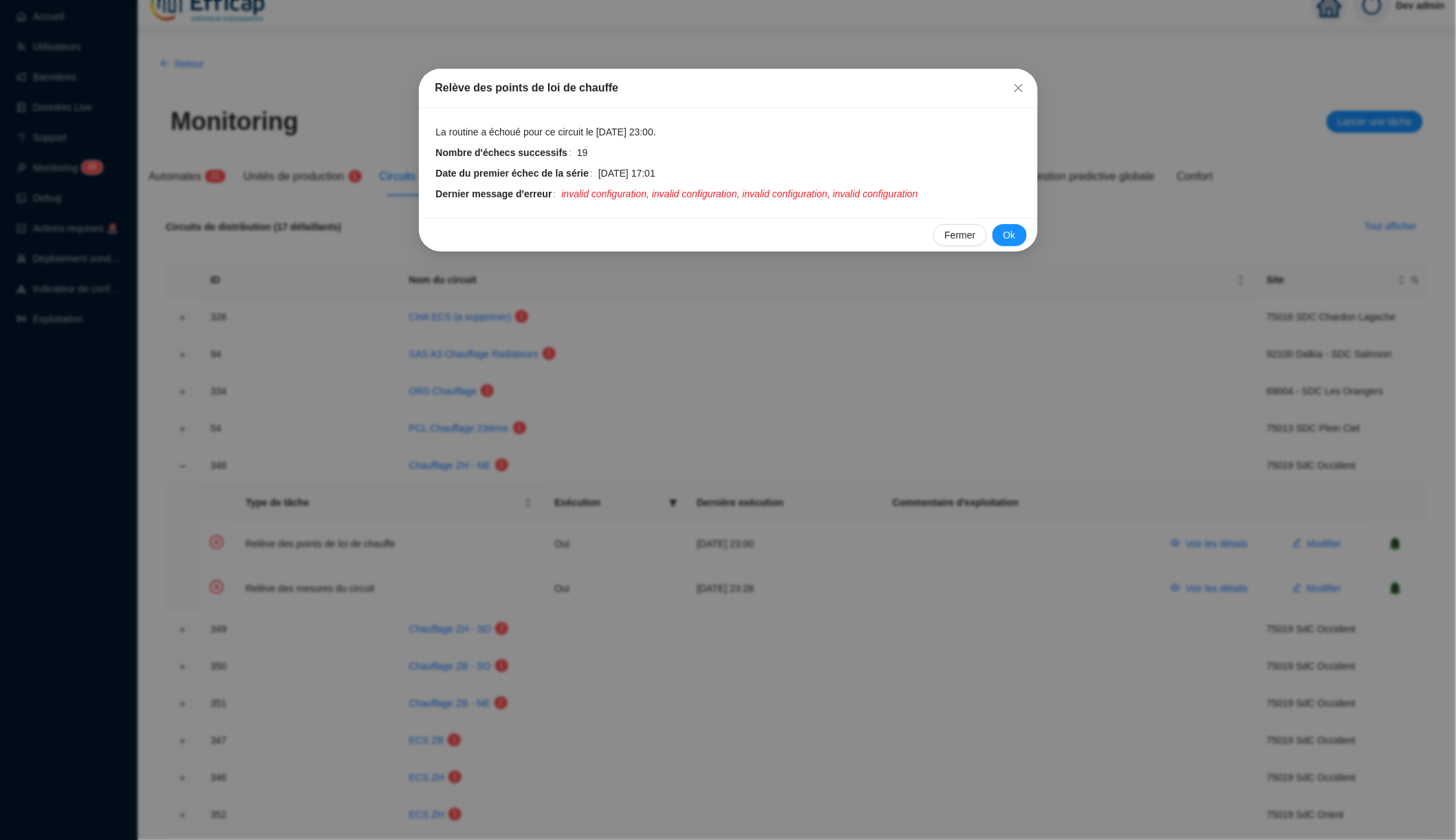
click at [1148, 551] on div "Relève des points de loi de chauffe La routine a échoué pour ce circuit le 12 o…" at bounding box center [728, 420] width 1456 height 840
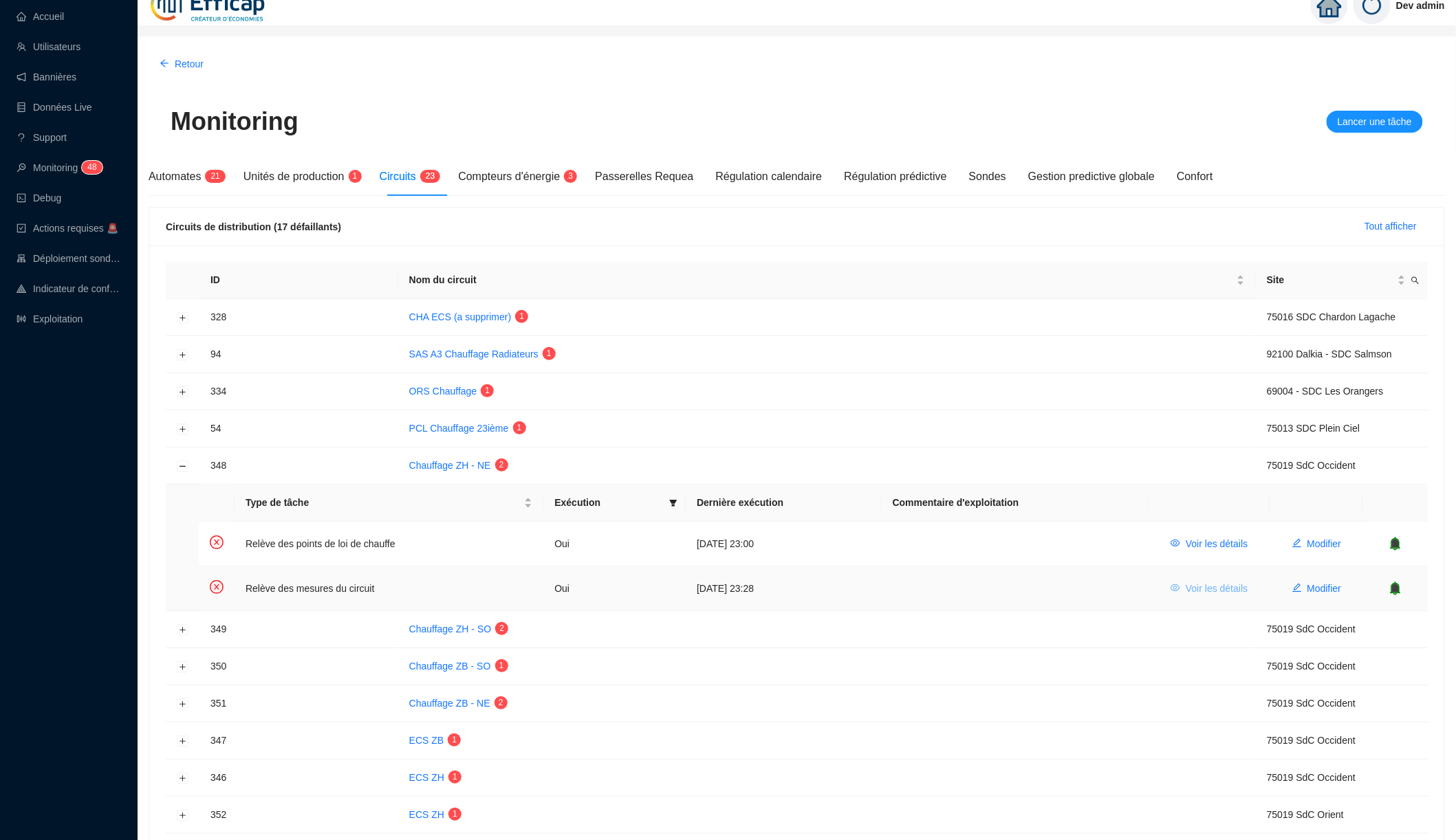
click at [1185, 582] on span "Voir les détails" at bounding box center [1216, 588] width 62 height 14
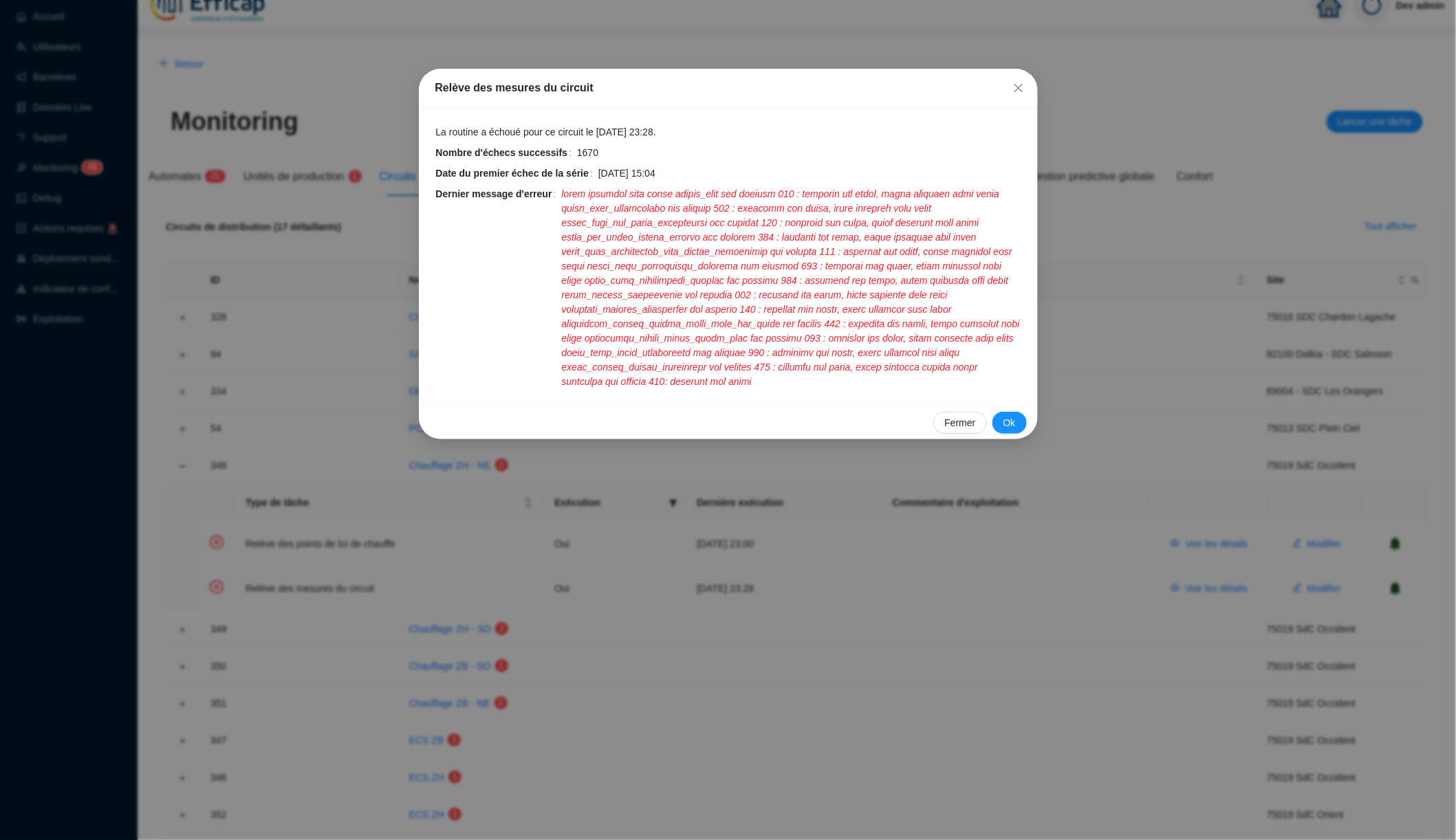
click at [1084, 565] on div "Relève des mesures du circuit La routine a échoué pour ce circuit le 12 oct. 20…" at bounding box center [728, 420] width 1456 height 840
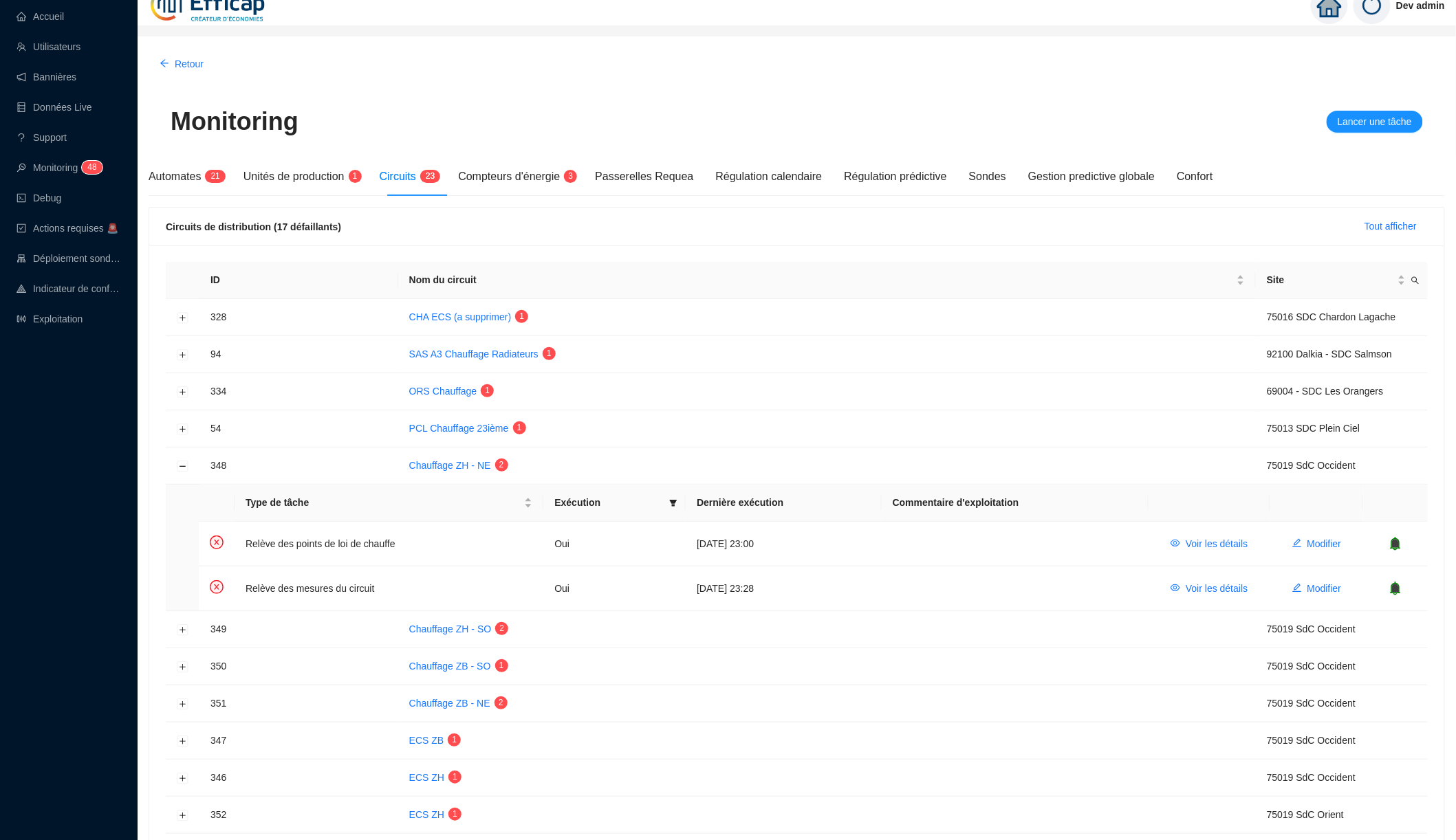
click at [219, 25] on img at bounding box center [208, 6] width 120 height 48
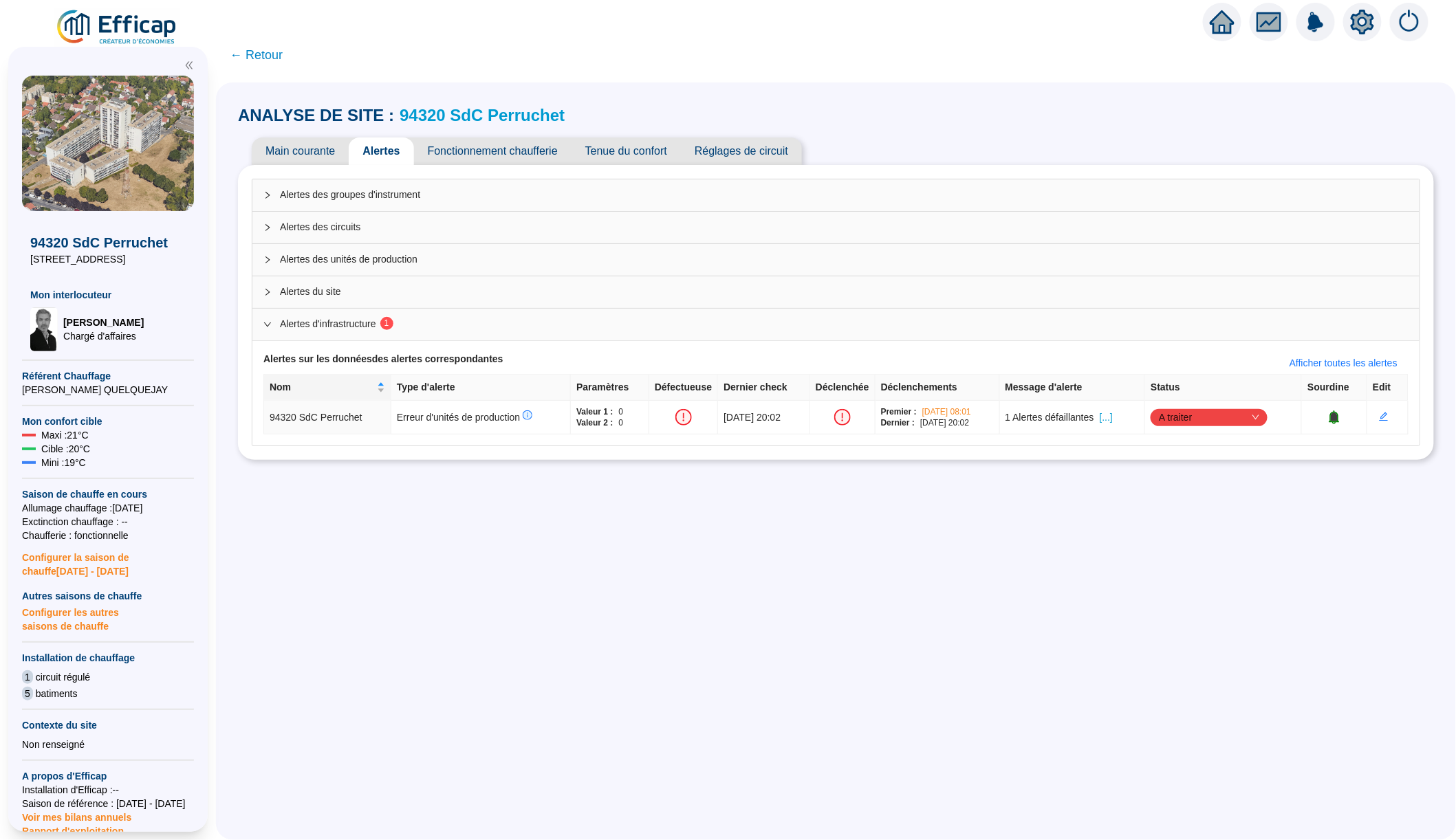
click at [265, 53] on span "← Retour" at bounding box center [256, 55] width 53 height 19
